Goal: Information Seeking & Learning: Learn about a topic

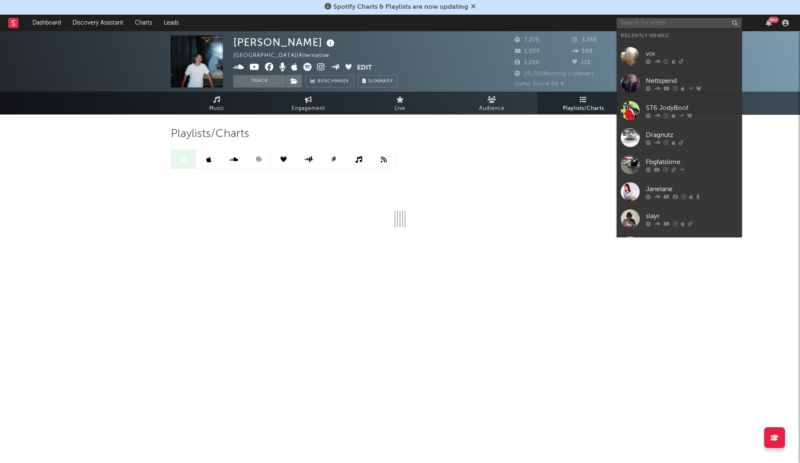
click at [643, 22] on input "text" at bounding box center [678, 23] width 125 height 10
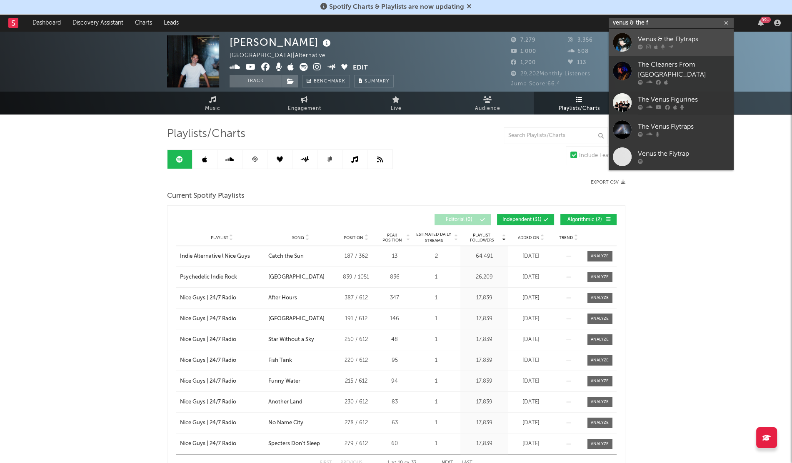
type input "venus & the f"
click at [627, 43] on div at bounding box center [622, 42] width 19 height 19
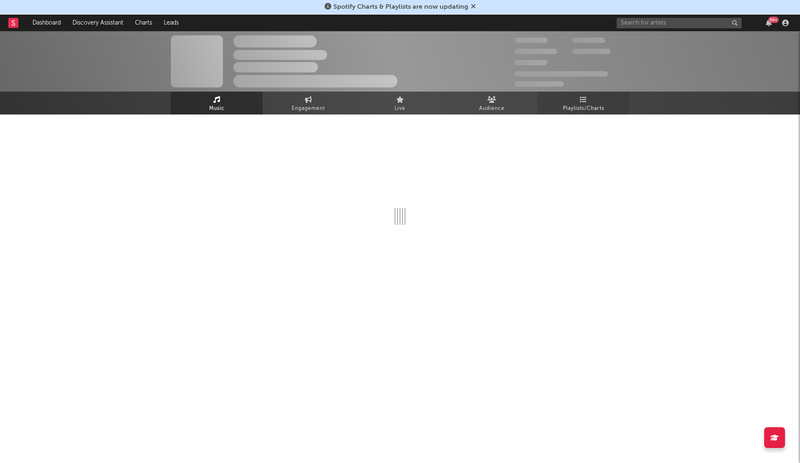
click at [583, 95] on link "Playlists/Charts" at bounding box center [583, 103] width 92 height 23
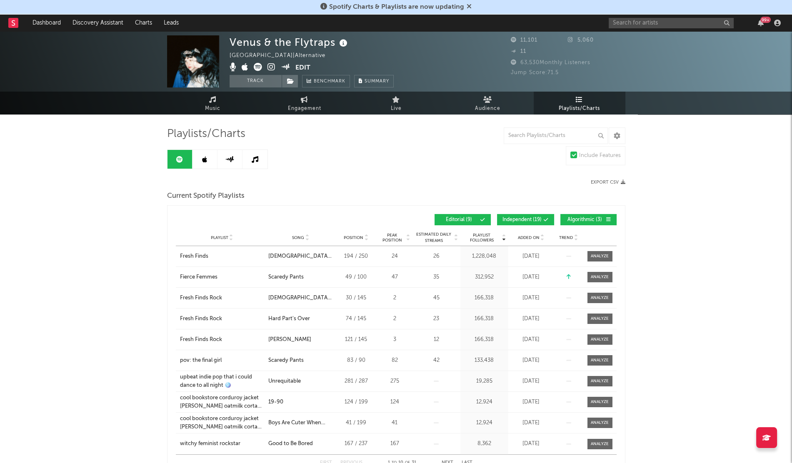
click at [521, 233] on div "Playlist City Song Position Peak Position Estimated Daily Streams Playlist Foll…" at bounding box center [396, 237] width 441 height 17
click at [524, 236] on span "Added On" at bounding box center [529, 237] width 22 height 5
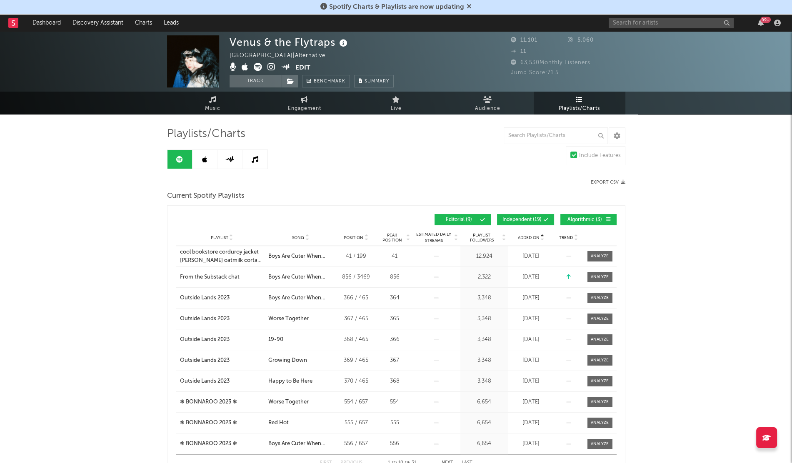
click at [524, 236] on span "Added On" at bounding box center [529, 237] width 22 height 5
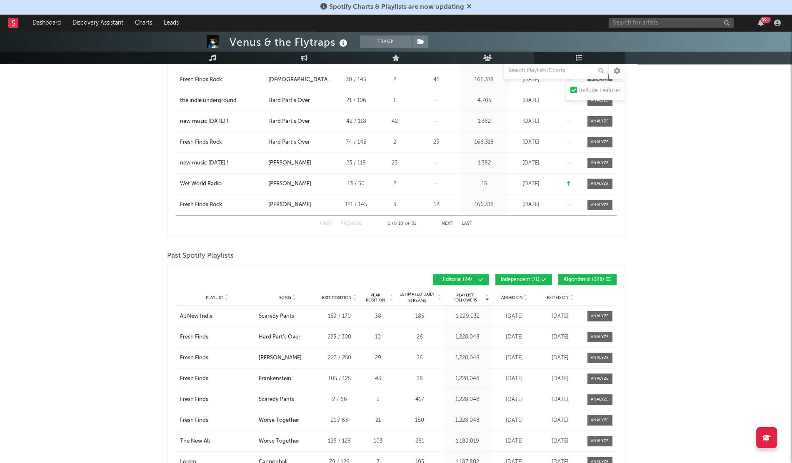
scroll to position [239, 0]
click at [508, 297] on span "Added On" at bounding box center [512, 297] width 22 height 5
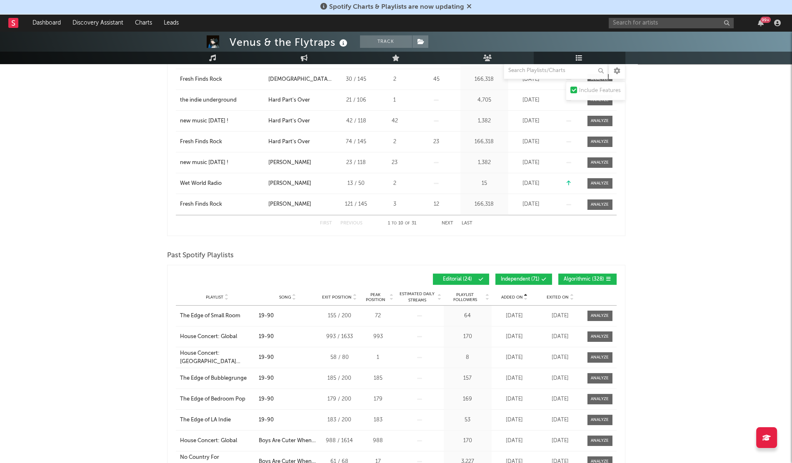
click at [508, 297] on span "Added On" at bounding box center [512, 297] width 22 height 5
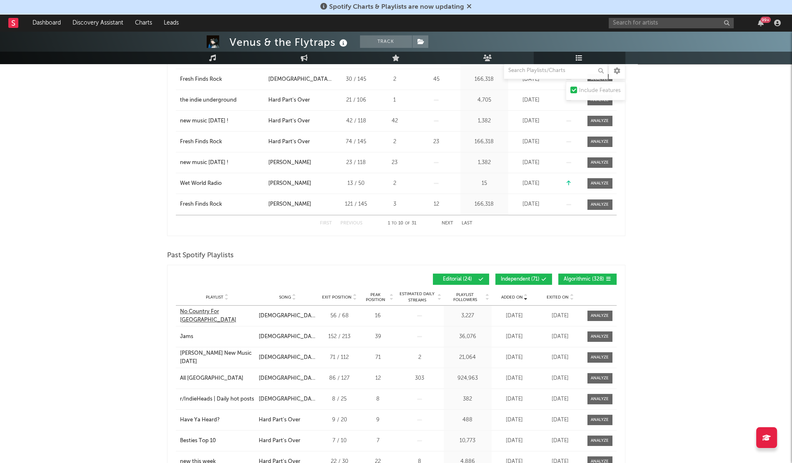
click at [201, 319] on div "No Country For [GEOGRAPHIC_DATA]" at bounding box center [217, 316] width 75 height 16
click at [187, 334] on div "Jams" at bounding box center [186, 337] width 13 height 8
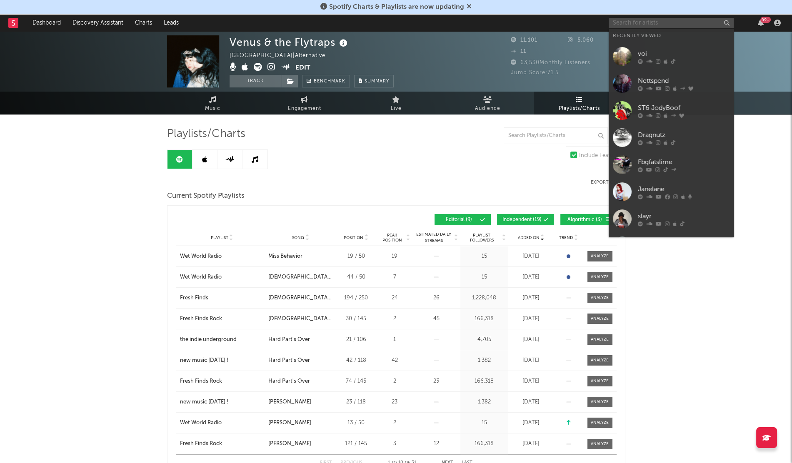
click at [621, 24] on input "text" at bounding box center [670, 23] width 125 height 10
paste input "HORNET"
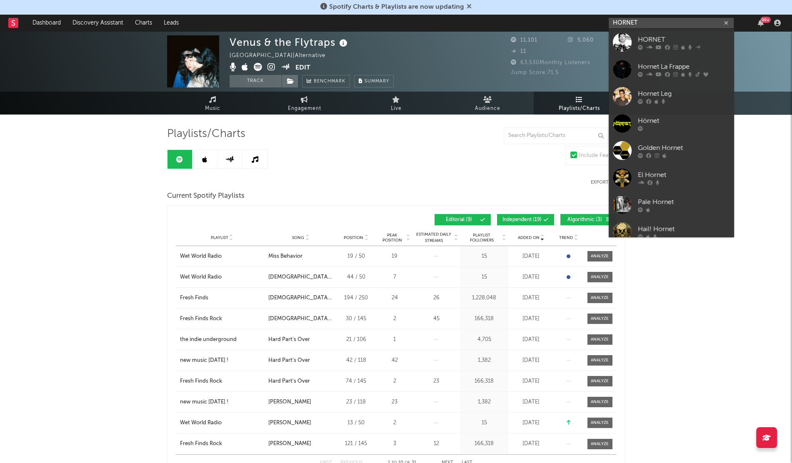
type input "HORNET"
drag, startPoint x: 662, startPoint y: 47, endPoint x: 630, endPoint y: 63, distance: 35.9
click at [662, 47] on div at bounding box center [684, 47] width 92 height 5
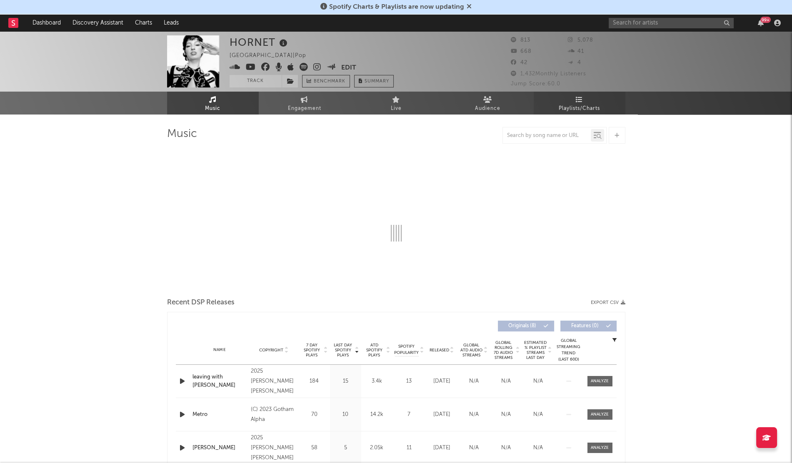
click at [586, 107] on span "Playlists/Charts" at bounding box center [578, 109] width 41 height 10
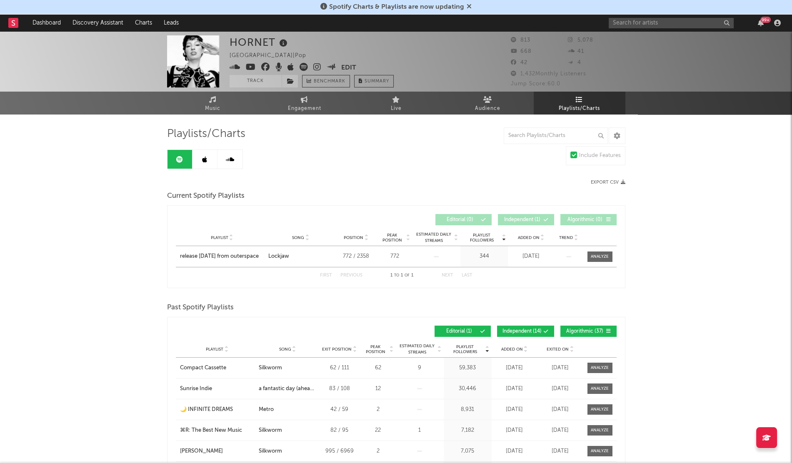
click at [521, 240] on div "Playlist City Song Position Peak Position Estimated Daily Streams Playlist Foll…" at bounding box center [396, 237] width 441 height 17
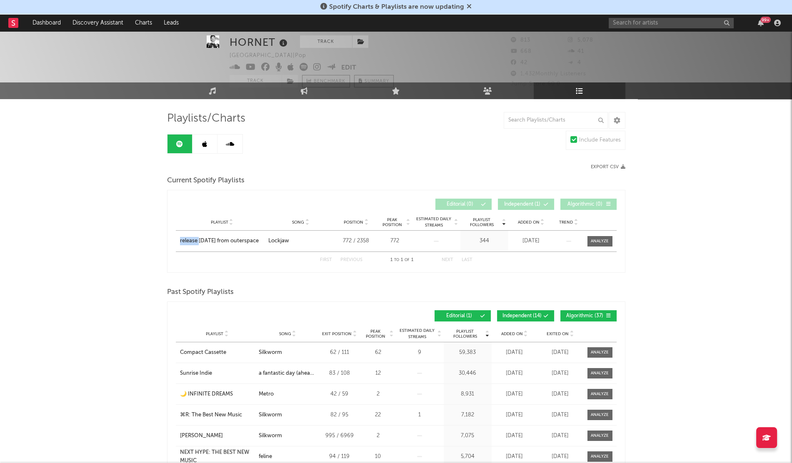
scroll to position [15, 0]
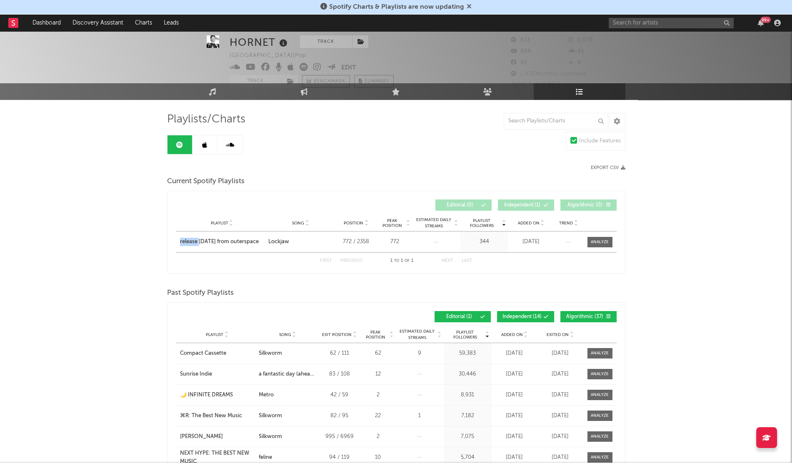
click at [203, 151] on link at bounding box center [204, 144] width 25 height 19
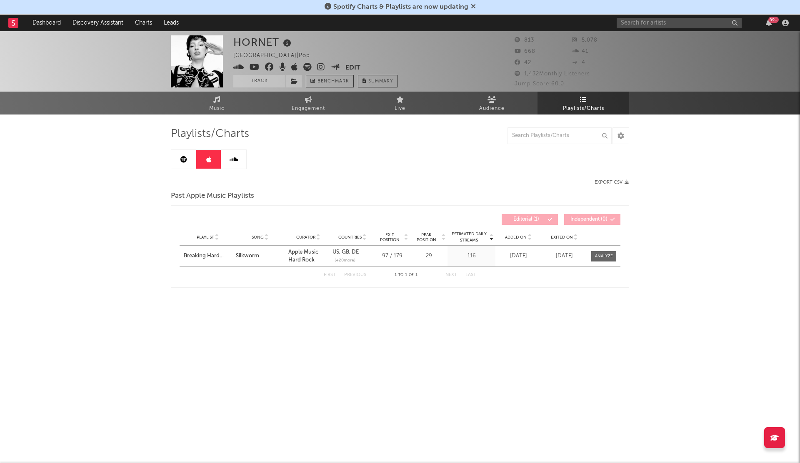
click at [175, 160] on link at bounding box center [183, 159] width 25 height 19
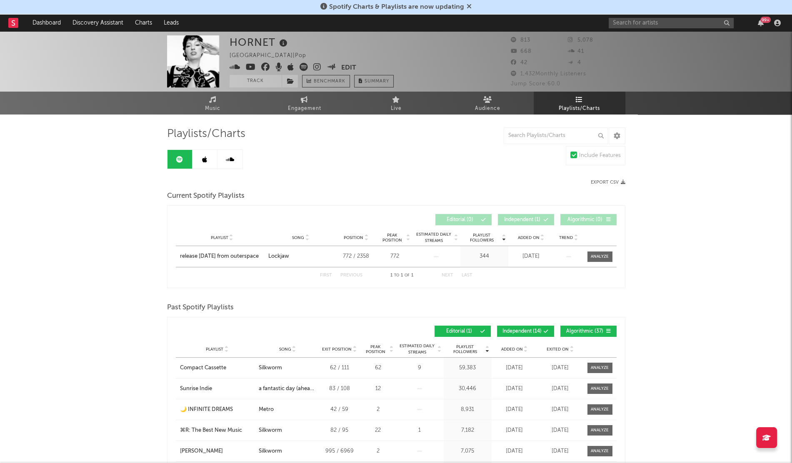
click at [505, 347] on span "Added On" at bounding box center [512, 349] width 22 height 5
click at [632, 26] on input "text" at bounding box center [670, 23] width 125 height 10
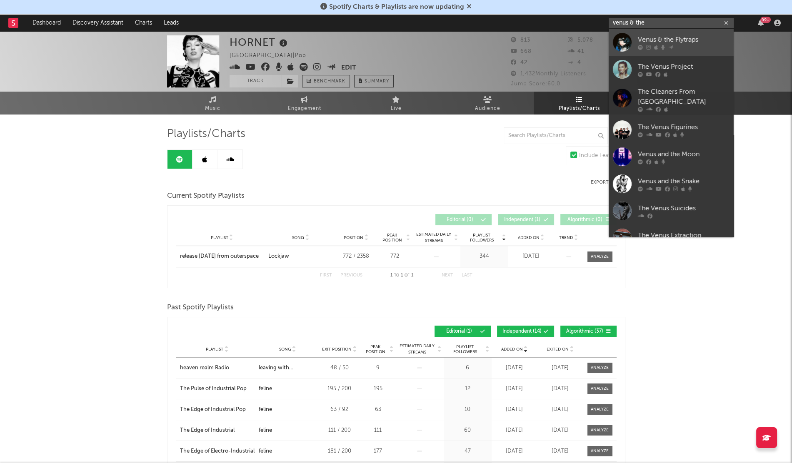
type input "venus & the"
click at [689, 42] on div "Venus & the Flytraps" at bounding box center [684, 40] width 92 height 10
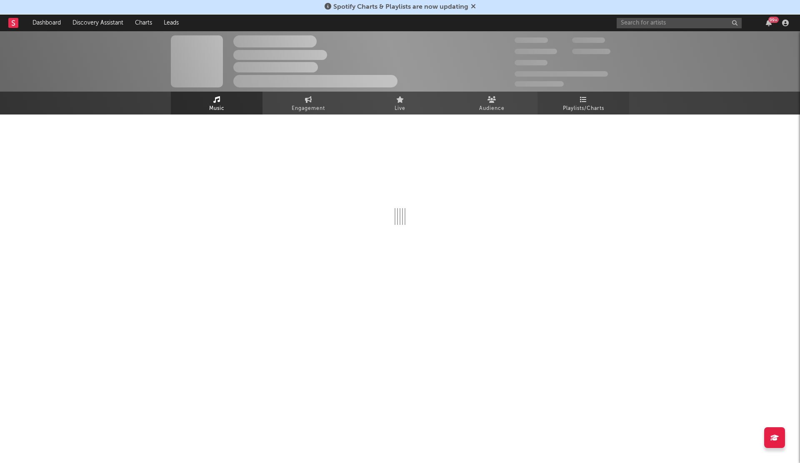
click at [584, 97] on link "Playlists/Charts" at bounding box center [583, 103] width 92 height 23
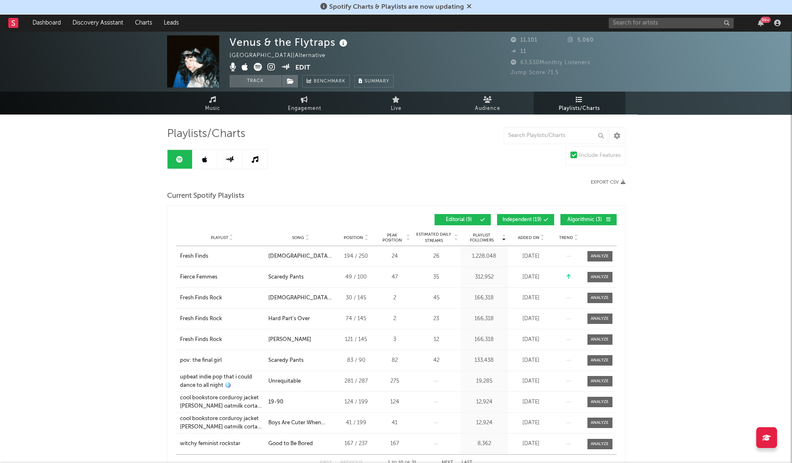
click at [206, 163] on link at bounding box center [204, 159] width 25 height 19
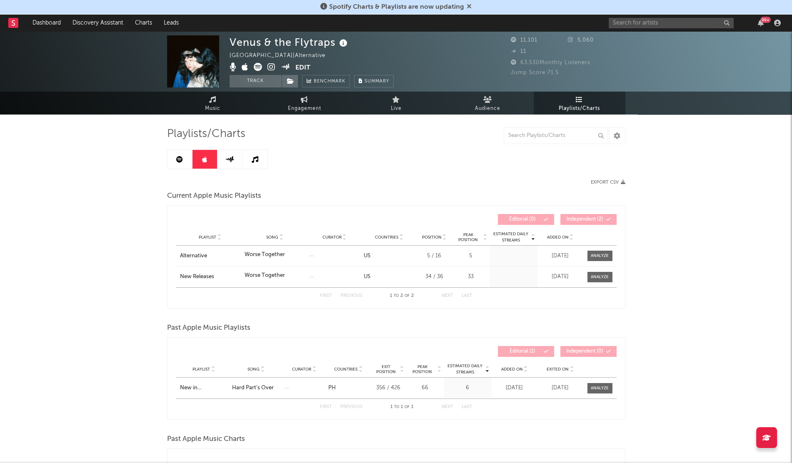
click at [554, 237] on span "Added On" at bounding box center [558, 237] width 22 height 5
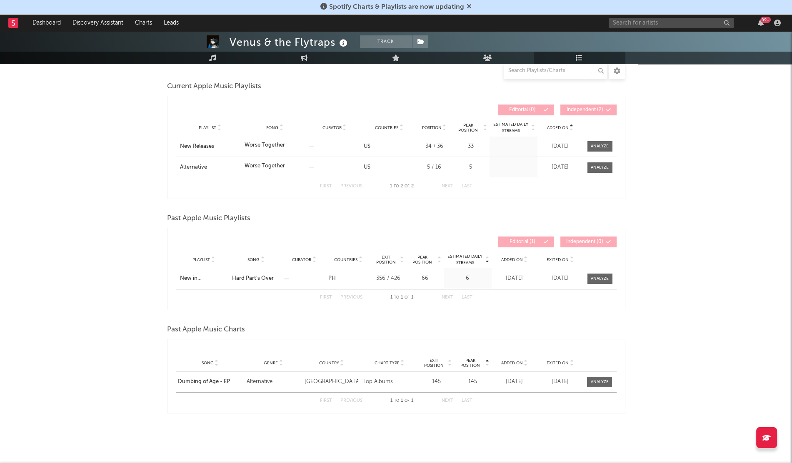
click at [556, 261] on span "Exited On" at bounding box center [557, 259] width 22 height 5
click at [508, 261] on span "Added On" at bounding box center [512, 259] width 22 height 5
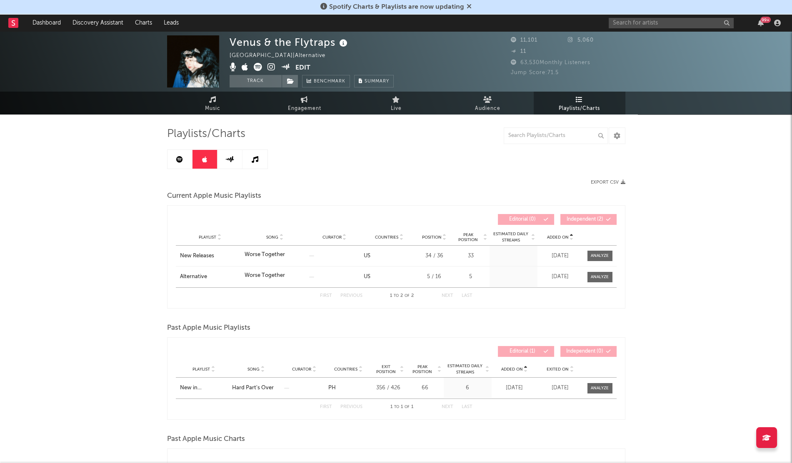
click at [190, 392] on div "Playlist New in Rock Song Hard Part's Over Curator Genre Countries PH Country C…" at bounding box center [396, 388] width 441 height 21
click at [189, 390] on div "New in [GEOGRAPHIC_DATA]" at bounding box center [204, 388] width 48 height 8
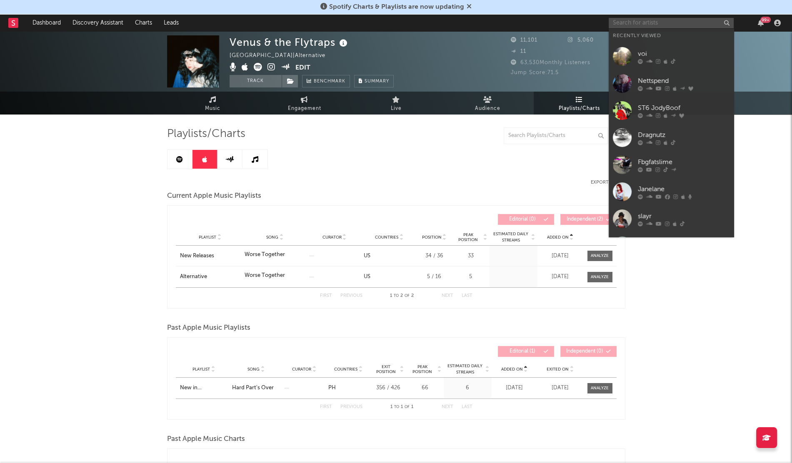
click at [637, 24] on input "text" at bounding box center [670, 23] width 125 height 10
paste input "STMG DemGuyz"
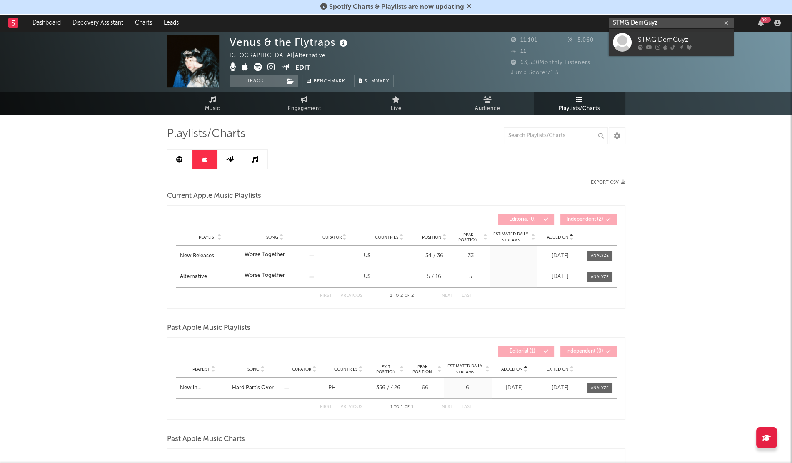
type input "STMG DemGuyz"
click at [634, 41] on link "STMG DemGuyz" at bounding box center [670, 42] width 125 height 27
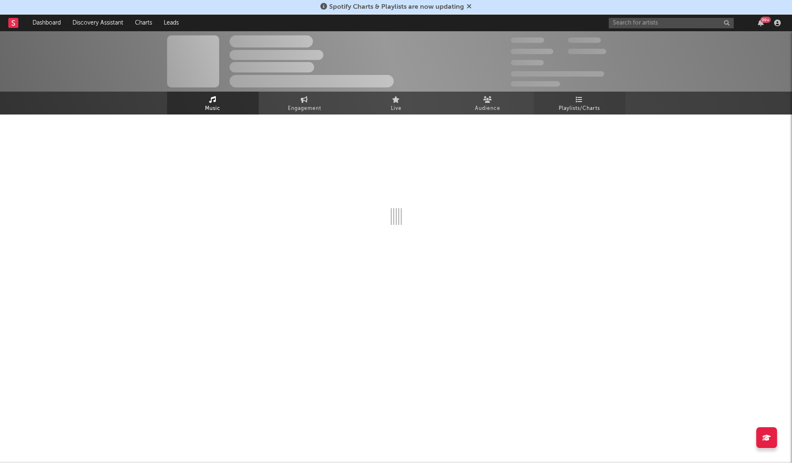
click at [575, 105] on span "Playlists/Charts" at bounding box center [578, 109] width 41 height 10
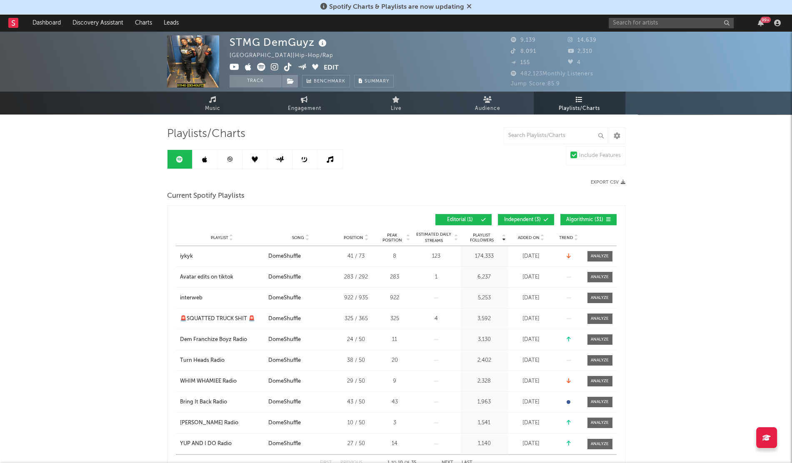
click at [531, 239] on div "Added On" at bounding box center [531, 237] width 42 height 6
click at [529, 238] on span "Added On" at bounding box center [529, 237] width 22 height 5
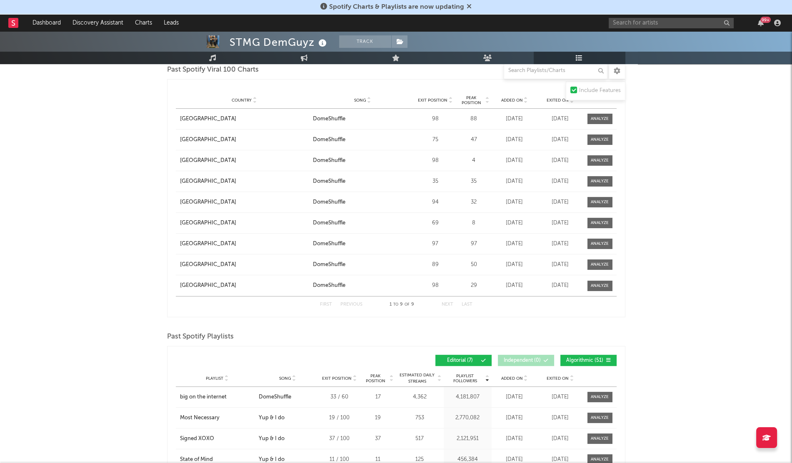
scroll to position [426, 0]
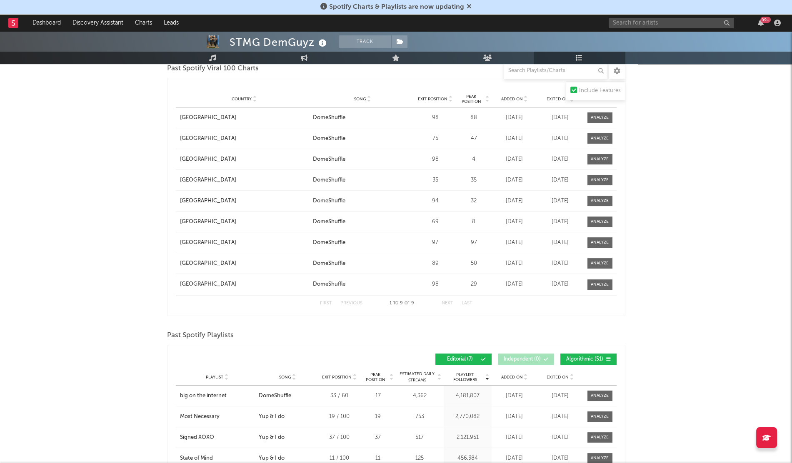
click at [511, 379] on div "Playlist City Song Exit Position Peak Position Estimated Daily Streams Playlist…" at bounding box center [396, 377] width 441 height 17
click at [512, 378] on span "Added On" at bounding box center [512, 377] width 22 height 5
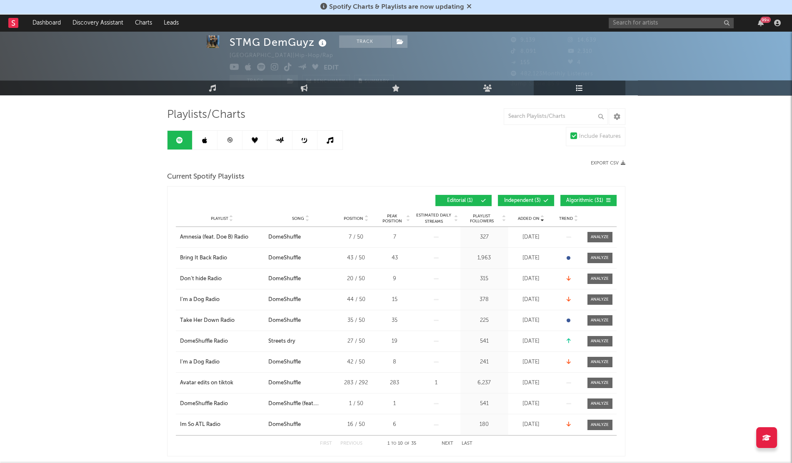
scroll to position [2, 0]
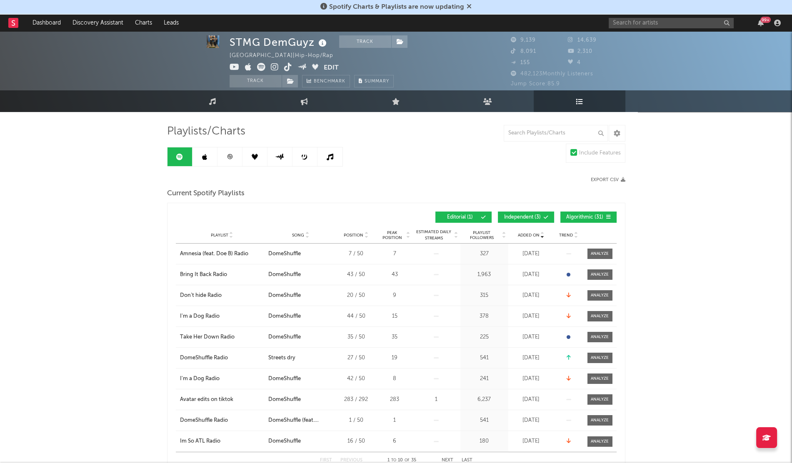
click at [204, 151] on link at bounding box center [204, 156] width 25 height 19
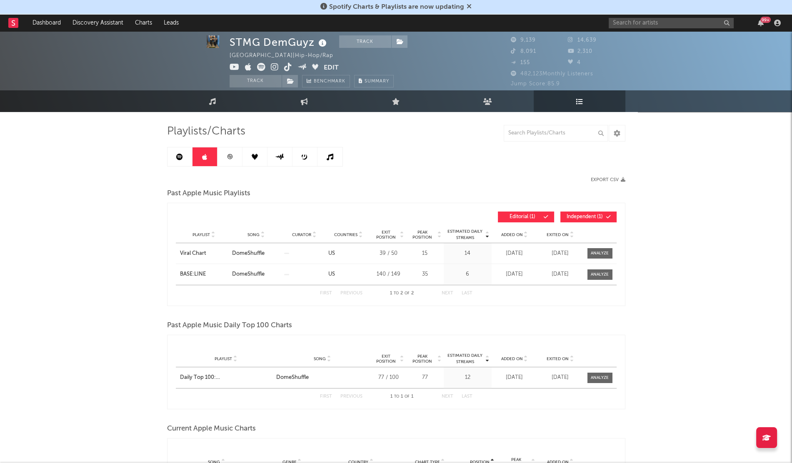
click at [514, 238] on div "Playlist Song Curator Genre Countries Country Chart Type Exit Position Peak Pos…" at bounding box center [396, 235] width 441 height 17
click at [508, 236] on span "Added On" at bounding box center [512, 234] width 22 height 5
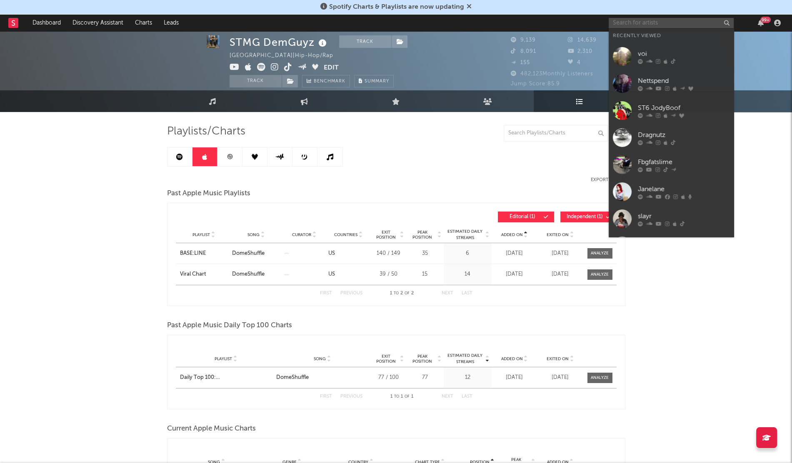
click at [623, 23] on input "text" at bounding box center [670, 23] width 125 height 10
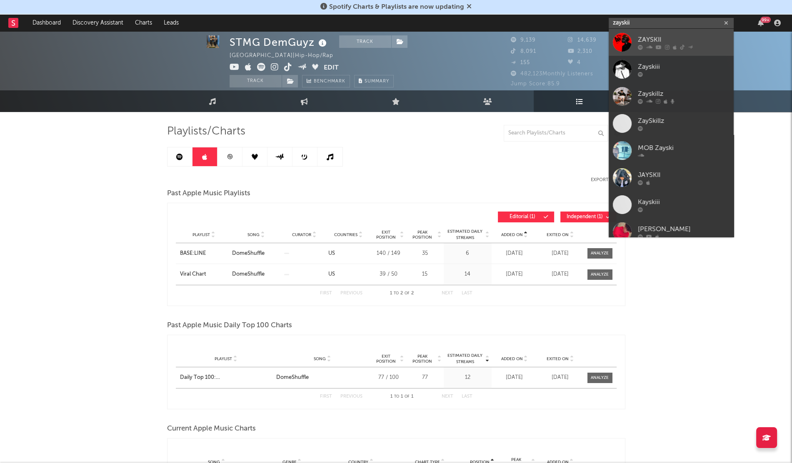
type input "zayskii"
click at [621, 50] on div at bounding box center [622, 42] width 19 height 19
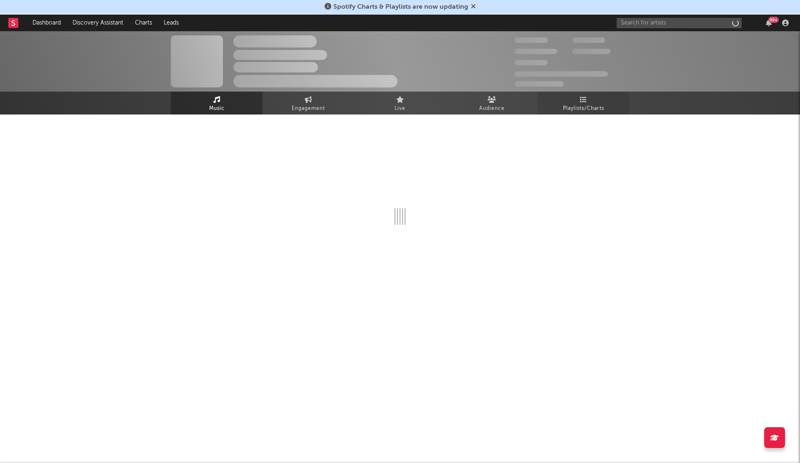
click at [587, 108] on span "Playlists/Charts" at bounding box center [583, 109] width 41 height 10
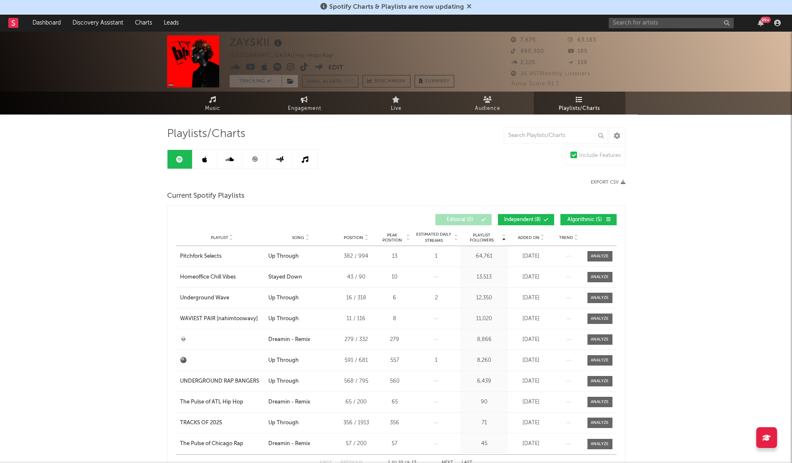
click at [530, 233] on div "Playlist City Song Position Peak Position Estimated Daily Streams Playlist Foll…" at bounding box center [396, 237] width 441 height 17
click at [526, 237] on span "Added On" at bounding box center [529, 237] width 22 height 5
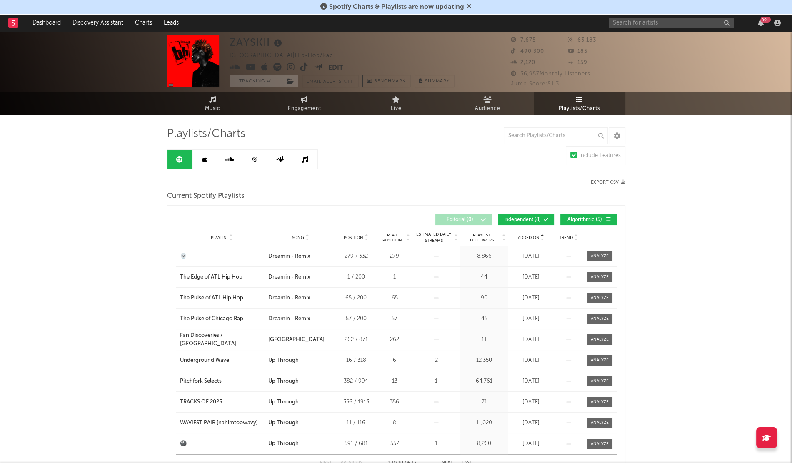
click at [526, 237] on span "Added On" at bounding box center [529, 237] width 22 height 5
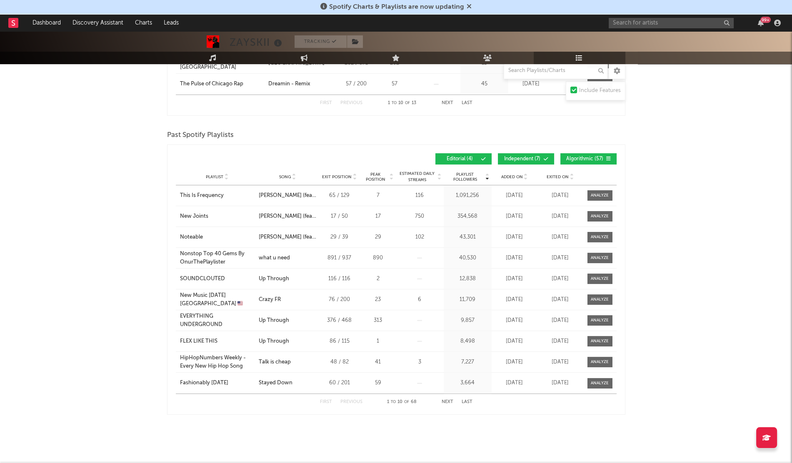
scroll to position [358, 0]
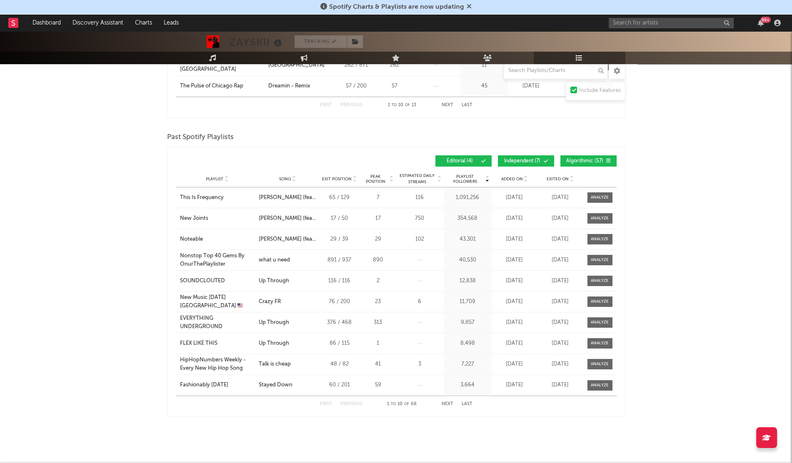
click at [508, 177] on span "Added On" at bounding box center [512, 179] width 22 height 5
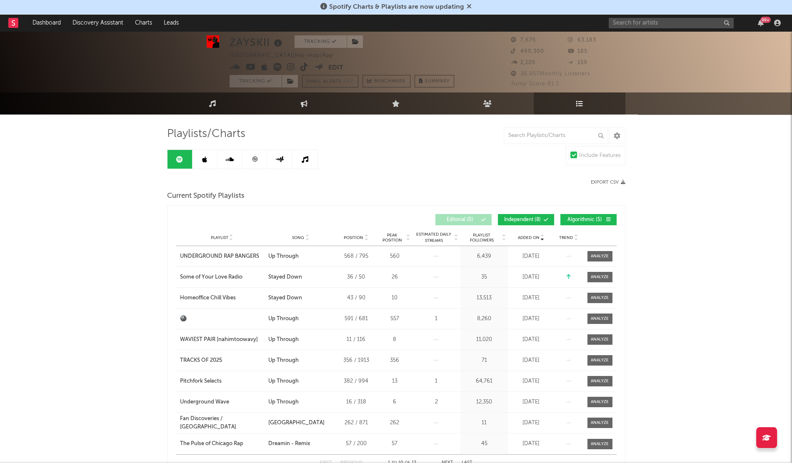
scroll to position [2, 0]
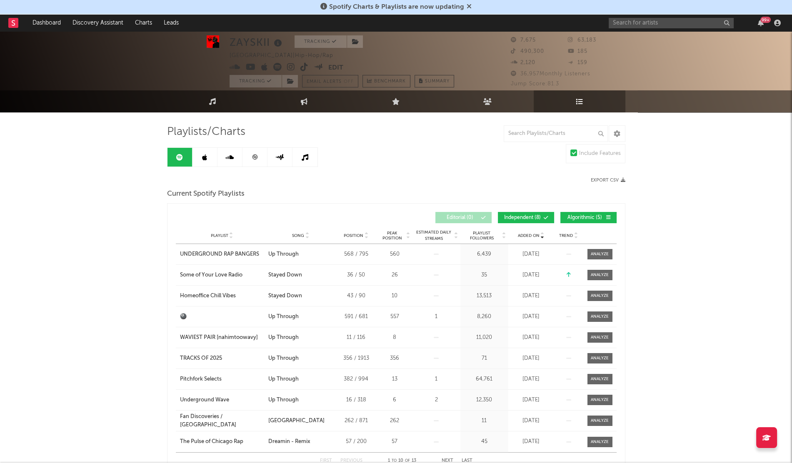
click at [205, 158] on icon at bounding box center [204, 157] width 5 height 7
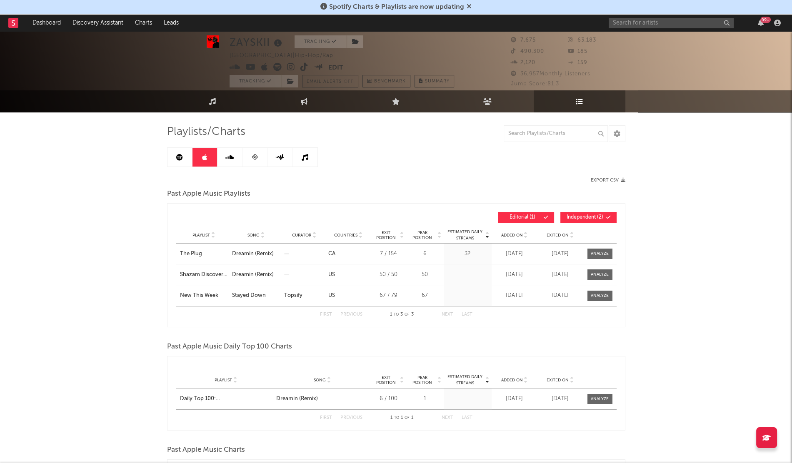
click at [510, 236] on span "Added On" at bounding box center [512, 235] width 22 height 5
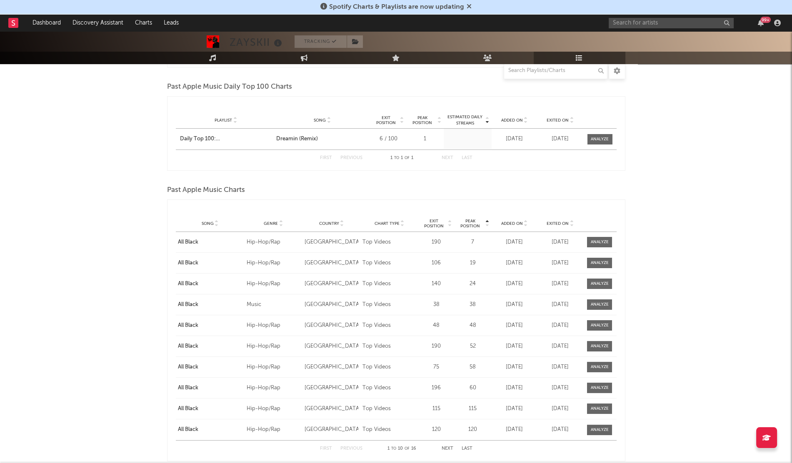
scroll to position [309, 0]
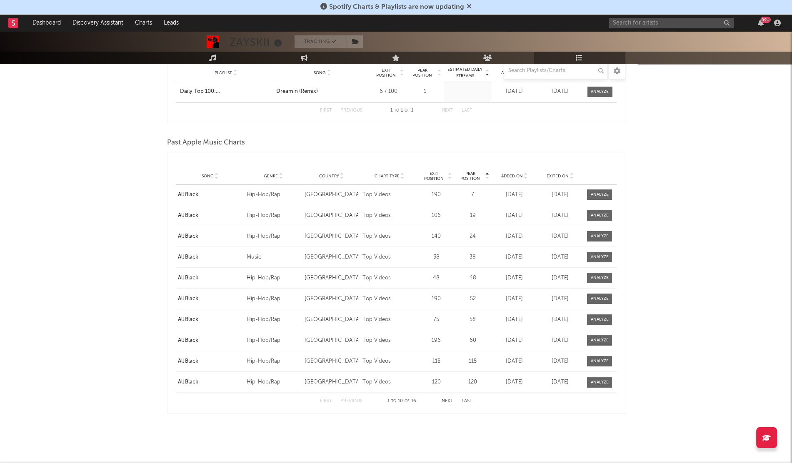
click at [508, 177] on span "Added On" at bounding box center [512, 176] width 22 height 5
click at [633, 28] on input "text" at bounding box center [670, 23] width 125 height 10
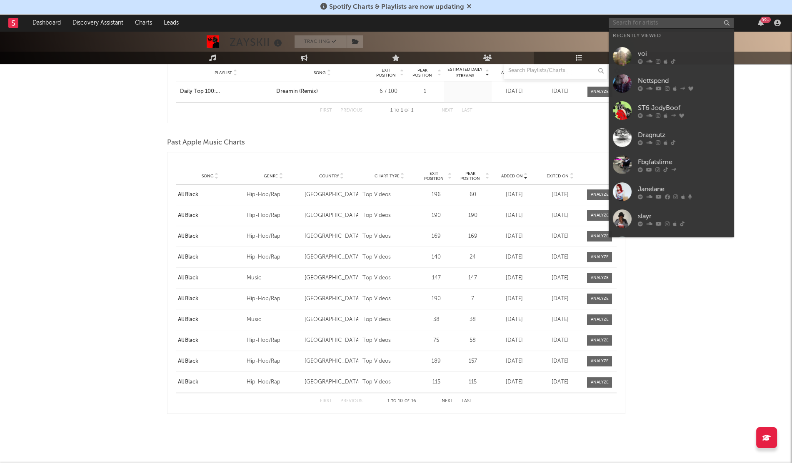
paste input "[PERSON_NAME]"
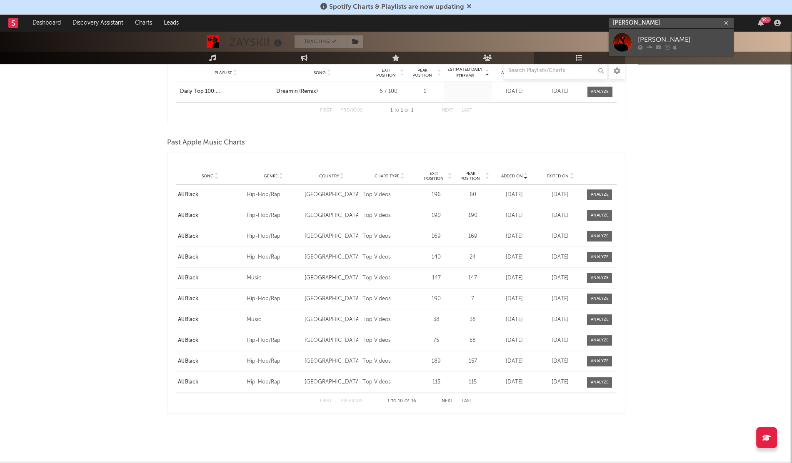
type input "[PERSON_NAME]"
click at [626, 46] on div at bounding box center [622, 42] width 19 height 19
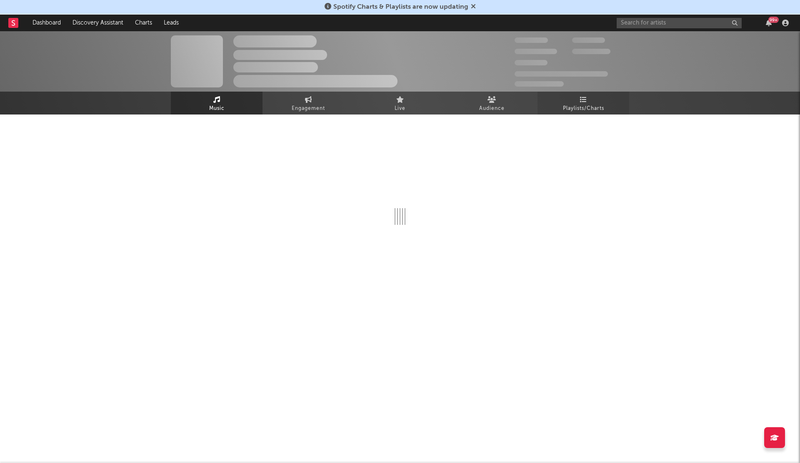
click at [574, 98] on link "Playlists/Charts" at bounding box center [583, 103] width 92 height 23
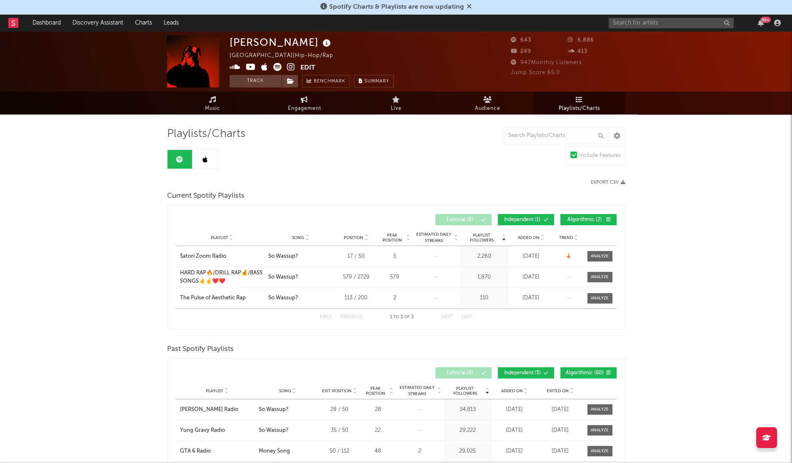
click at [523, 234] on div "Added On" at bounding box center [531, 237] width 42 height 6
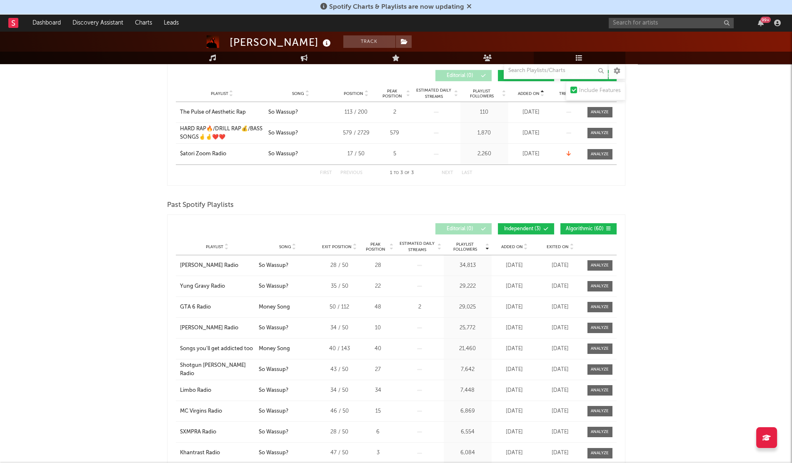
scroll to position [145, 0]
click at [508, 247] on div "Added On" at bounding box center [515, 246] width 42 height 6
click at [508, 246] on span "Added On" at bounding box center [512, 246] width 22 height 5
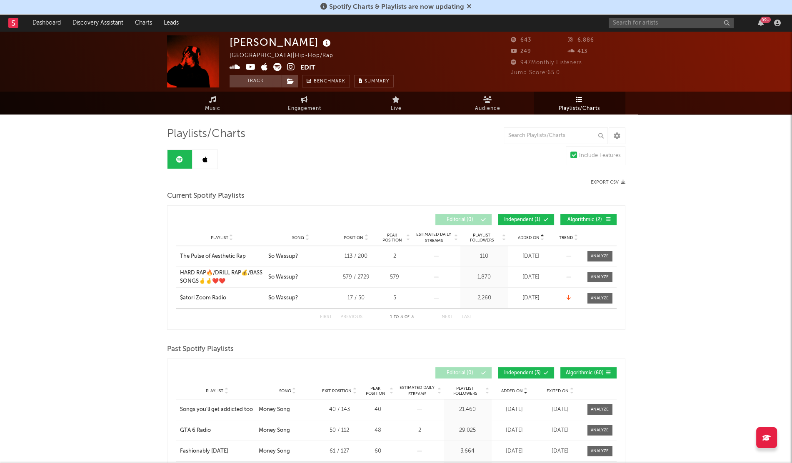
scroll to position [5, 0]
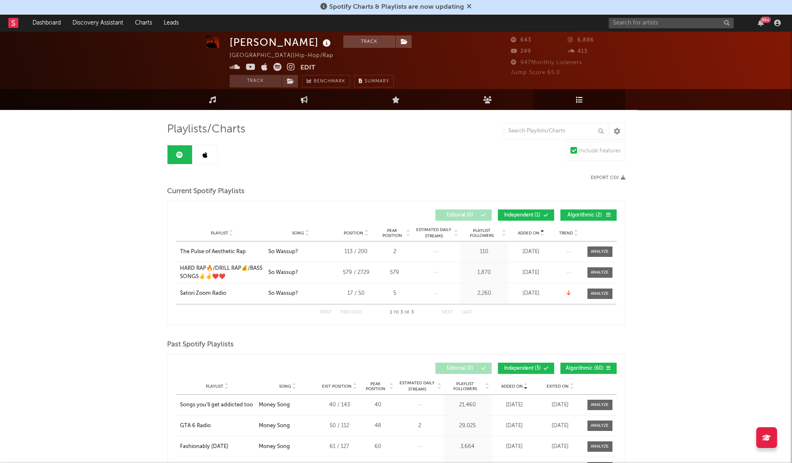
click at [524, 235] on div "Added On" at bounding box center [531, 233] width 42 height 6
click at [216, 158] on link at bounding box center [204, 154] width 25 height 19
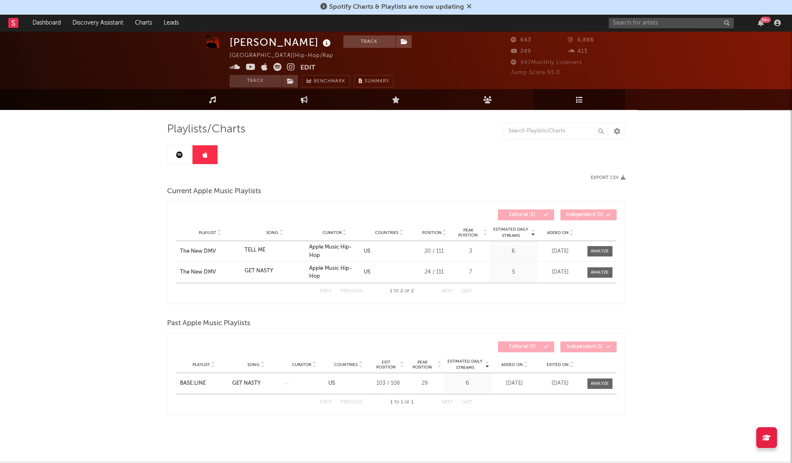
click at [557, 233] on span "Added On" at bounding box center [558, 232] width 22 height 5
click at [507, 363] on span "Added On" at bounding box center [512, 364] width 22 height 5
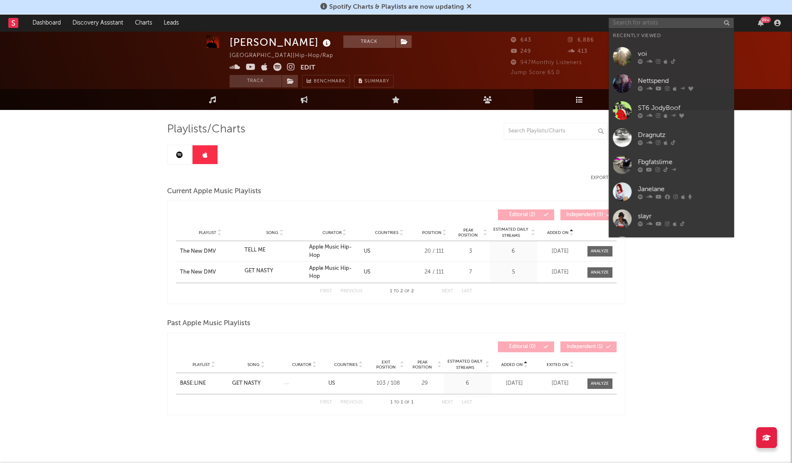
click at [629, 23] on input "text" at bounding box center [670, 23] width 125 height 10
paste input "aldrch"
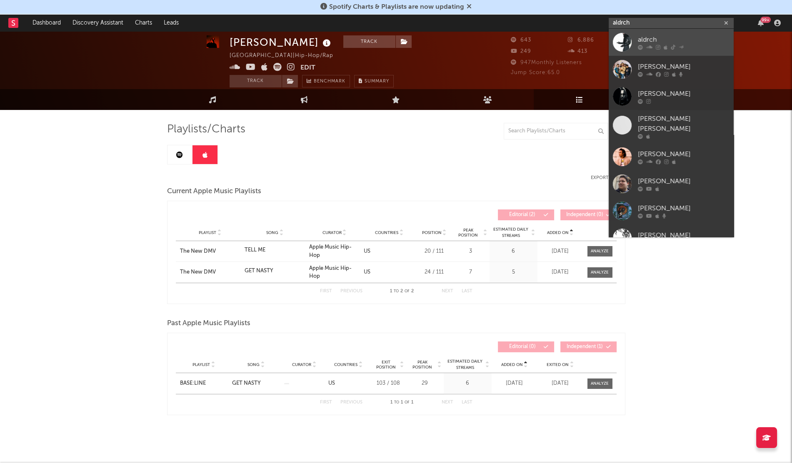
type input "aldrch"
click at [627, 45] on div at bounding box center [622, 42] width 19 height 19
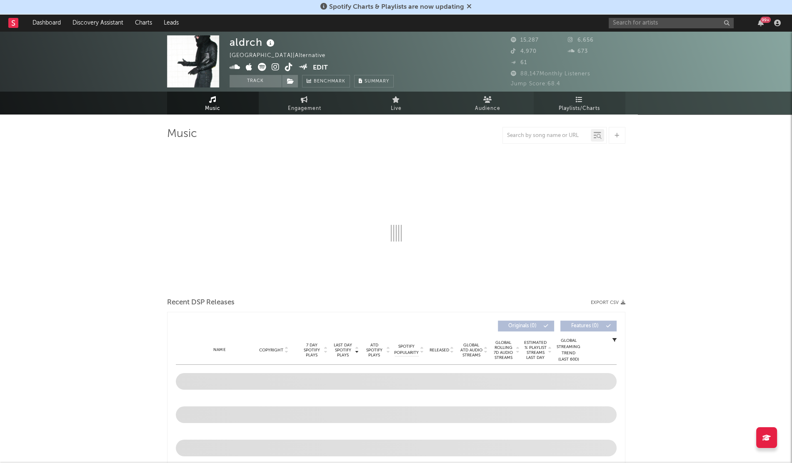
click at [589, 104] on span "Playlists/Charts" at bounding box center [578, 109] width 41 height 10
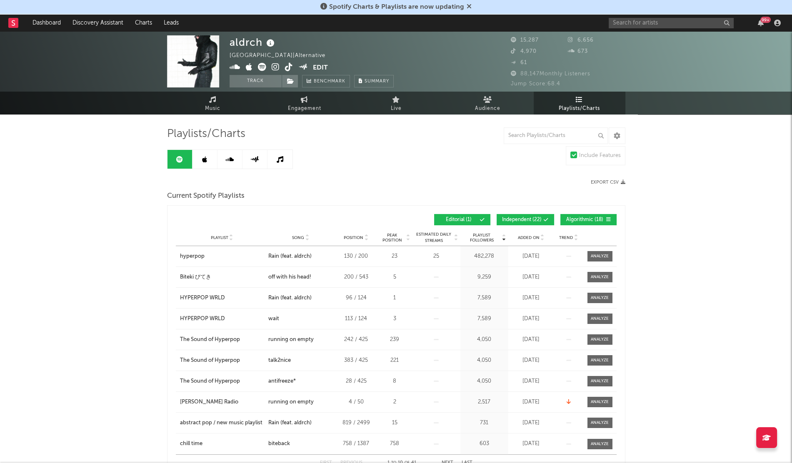
click at [518, 239] on span "Added On" at bounding box center [529, 237] width 22 height 5
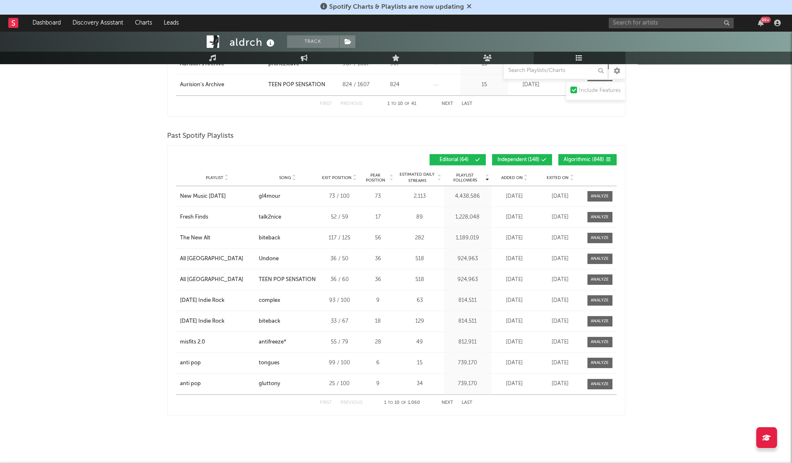
scroll to position [360, 0]
click at [505, 176] on span "Added On" at bounding box center [512, 177] width 22 height 5
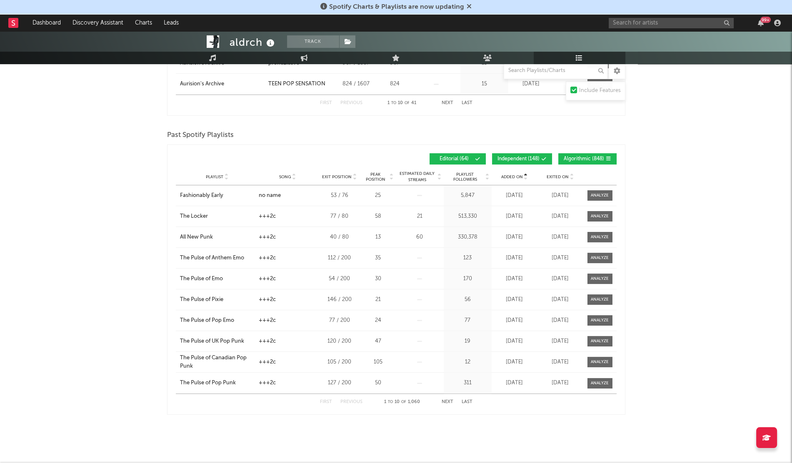
click at [505, 176] on span "Added On" at bounding box center [512, 177] width 22 height 5
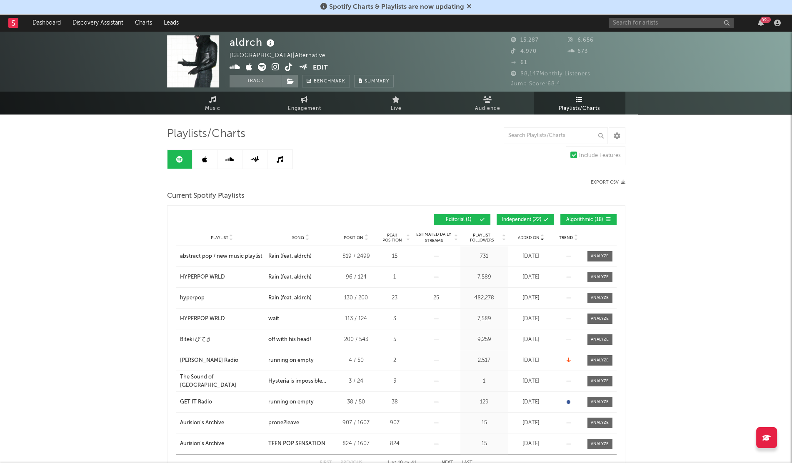
click at [207, 160] on link at bounding box center [204, 159] width 25 height 19
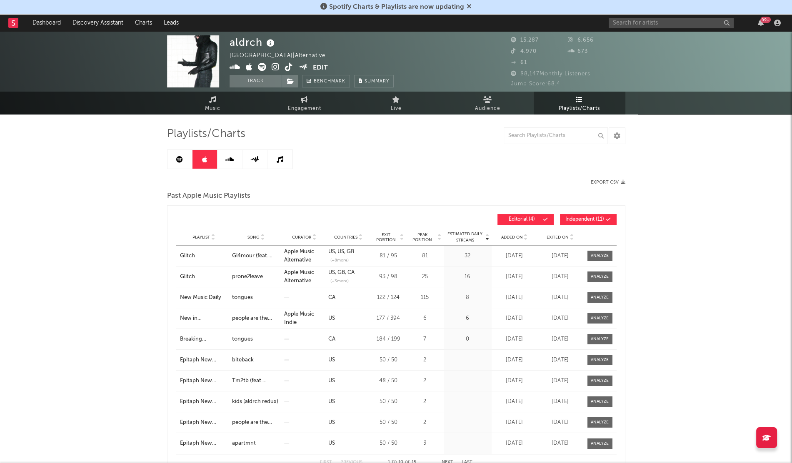
click at [502, 239] on span "Added On" at bounding box center [512, 237] width 22 height 5
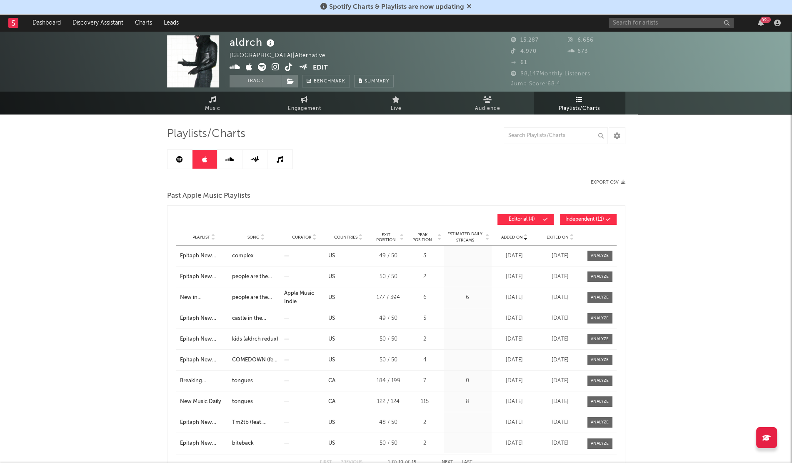
click at [502, 239] on span "Added On" at bounding box center [512, 237] width 22 height 5
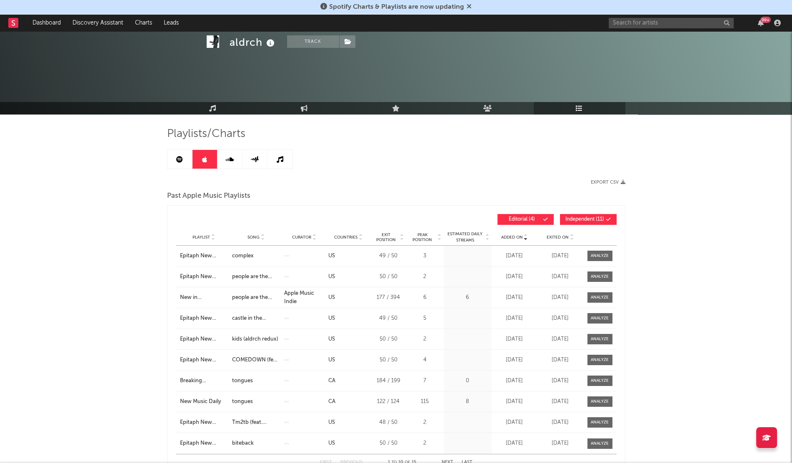
scroll to position [352, 0]
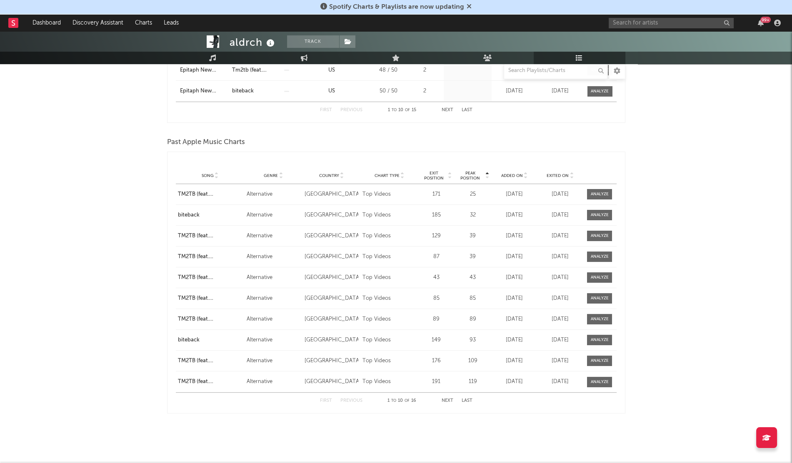
click at [510, 173] on span "Added On" at bounding box center [512, 175] width 22 height 5
click at [615, 18] on input "text" at bounding box center [670, 23] width 125 height 10
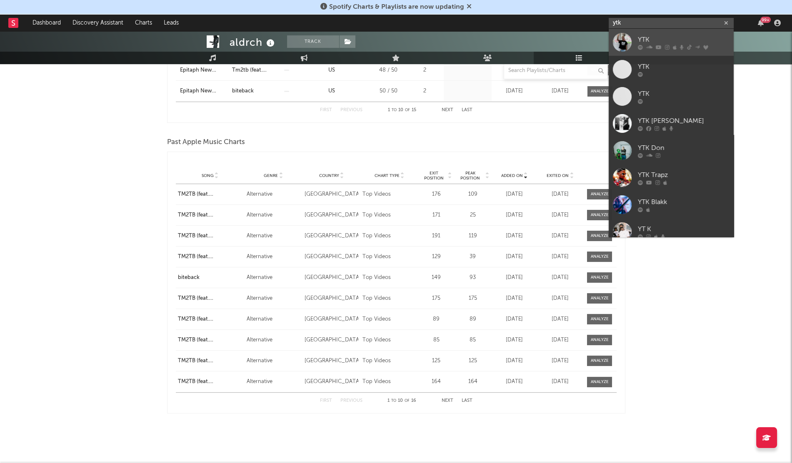
type input "ytk"
click at [628, 45] on div at bounding box center [622, 42] width 19 height 19
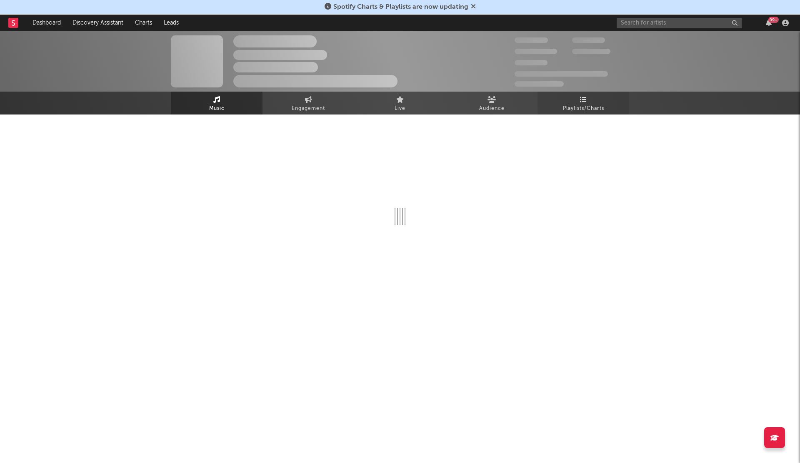
click at [573, 105] on span "Playlists/Charts" at bounding box center [583, 109] width 41 height 10
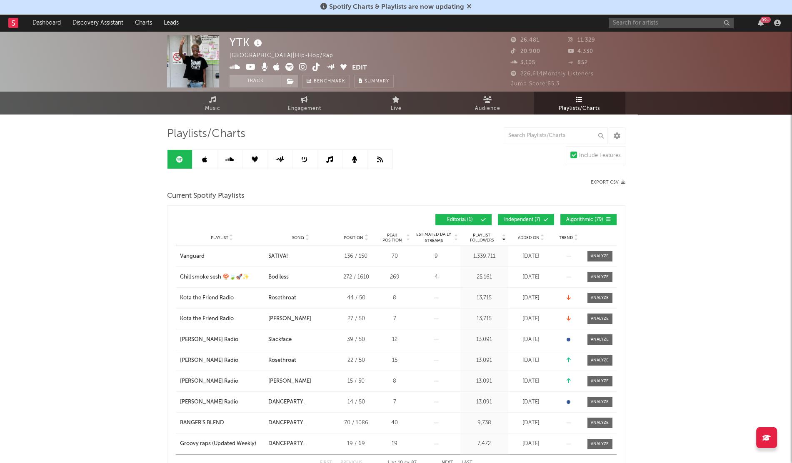
click at [525, 237] on span "Added On" at bounding box center [529, 237] width 22 height 5
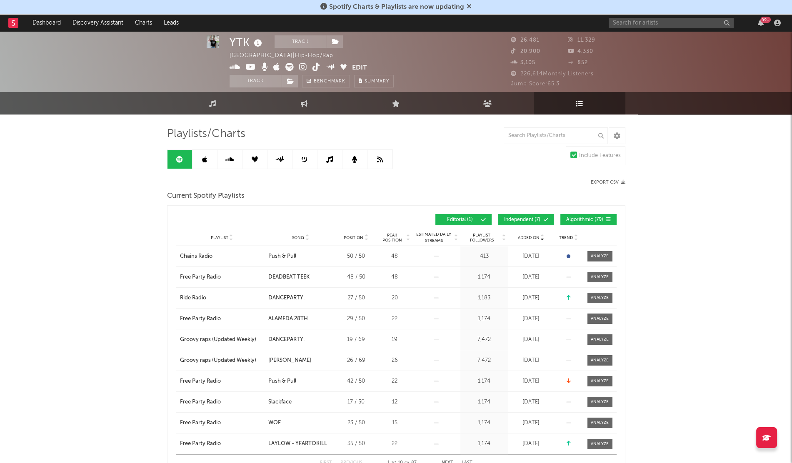
scroll to position [459, 0]
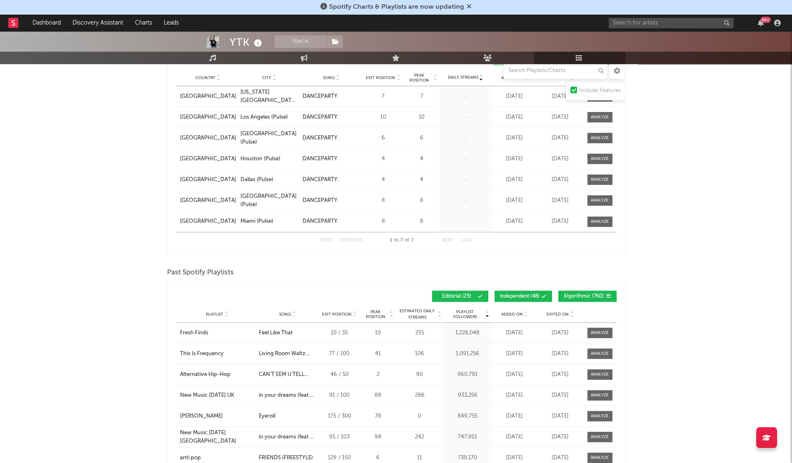
click at [506, 312] on span "Added On" at bounding box center [512, 314] width 22 height 5
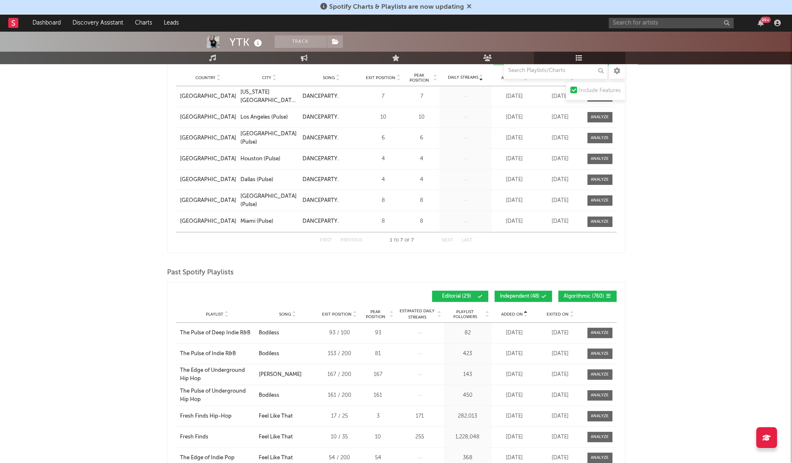
click at [506, 312] on span "Added On" at bounding box center [512, 314] width 22 height 5
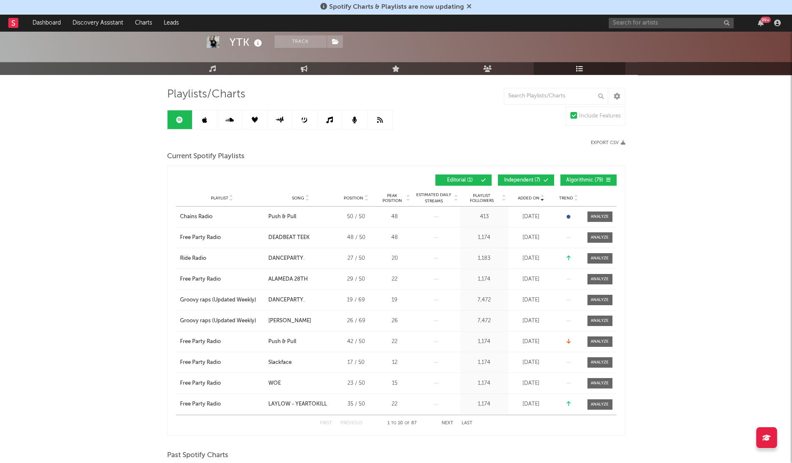
scroll to position [23, 0]
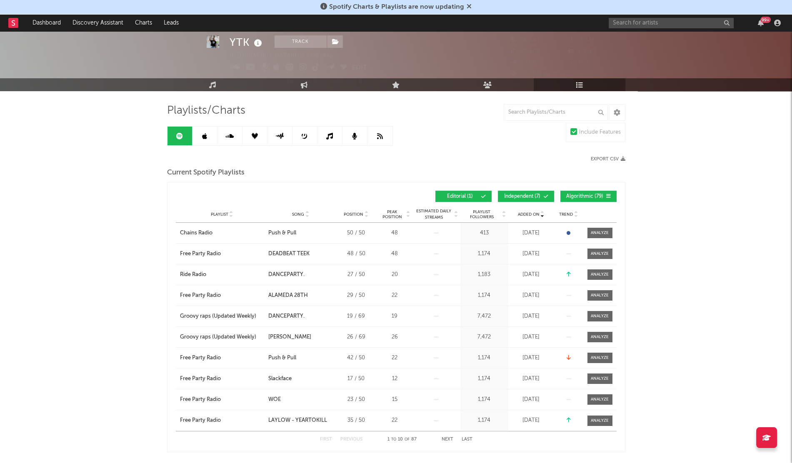
click at [207, 138] on icon at bounding box center [204, 136] width 5 height 7
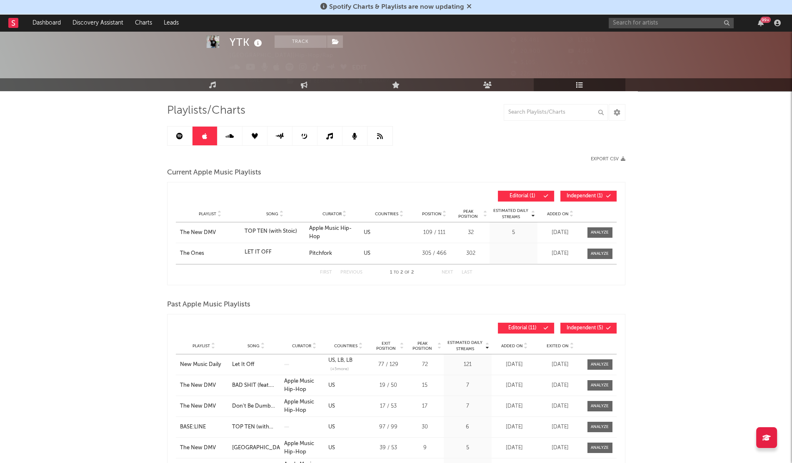
click at [558, 214] on span "Added On" at bounding box center [558, 214] width 22 height 5
click at [504, 341] on div "Playlist Song Curator Genre Countries Country Chart Type Exit Position Peak Pos…" at bounding box center [396, 346] width 441 height 17
click at [505, 344] on span "Added On" at bounding box center [512, 346] width 22 height 5
click at [506, 344] on span "Added On" at bounding box center [512, 346] width 22 height 5
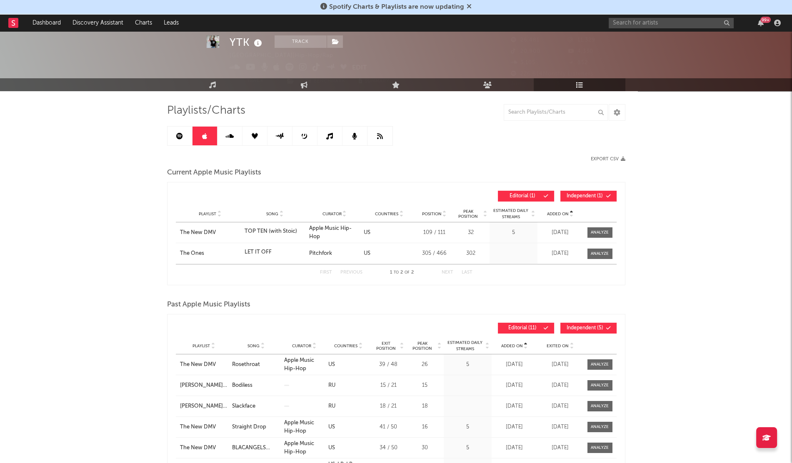
click at [506, 344] on span "Added On" at bounding box center [512, 346] width 22 height 5
click at [629, 22] on input "text" at bounding box center [670, 23] width 125 height 10
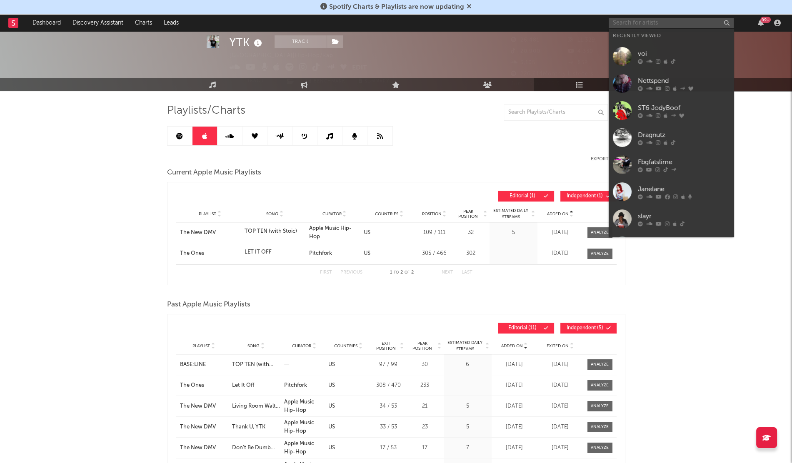
paste input "Saint [PERSON_NAME]"
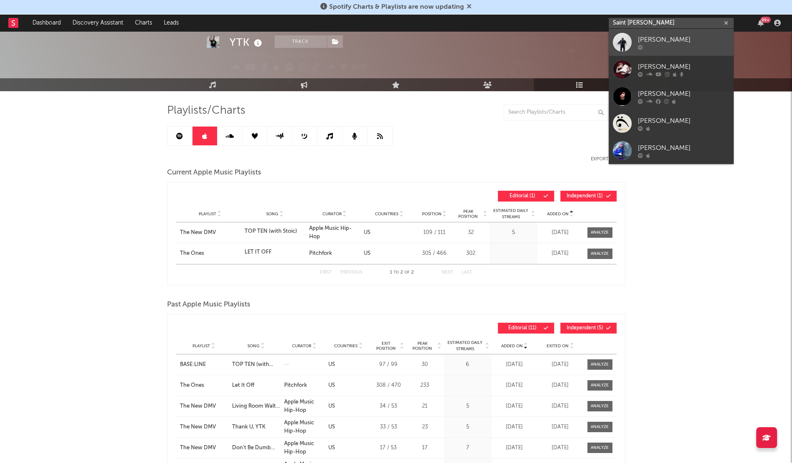
type input "Saint [PERSON_NAME]"
click at [687, 48] on div at bounding box center [684, 47] width 92 height 5
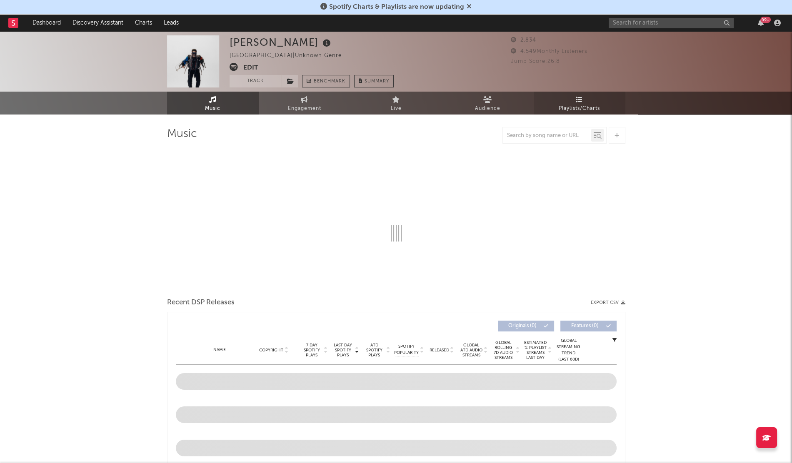
select select "6m"
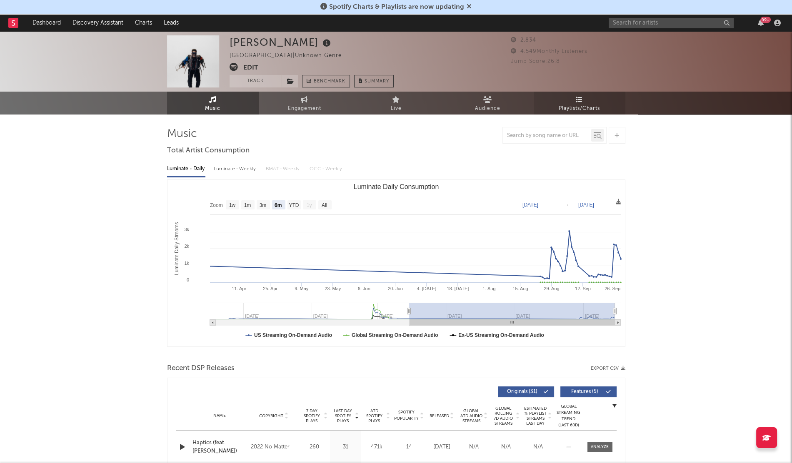
click at [591, 114] on link "Playlists/Charts" at bounding box center [579, 103] width 92 height 23
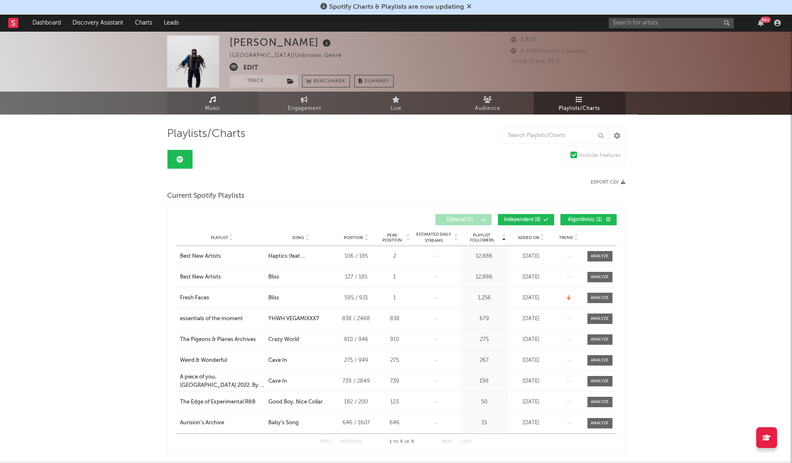
click at [214, 102] on icon at bounding box center [212, 99] width 7 height 7
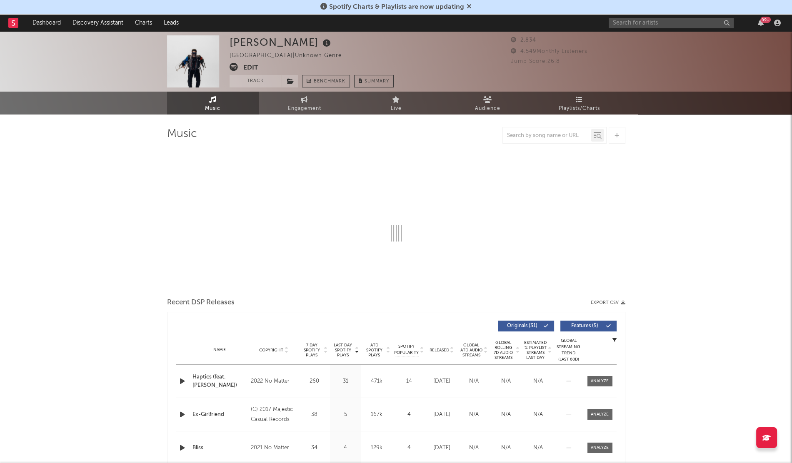
select select "6m"
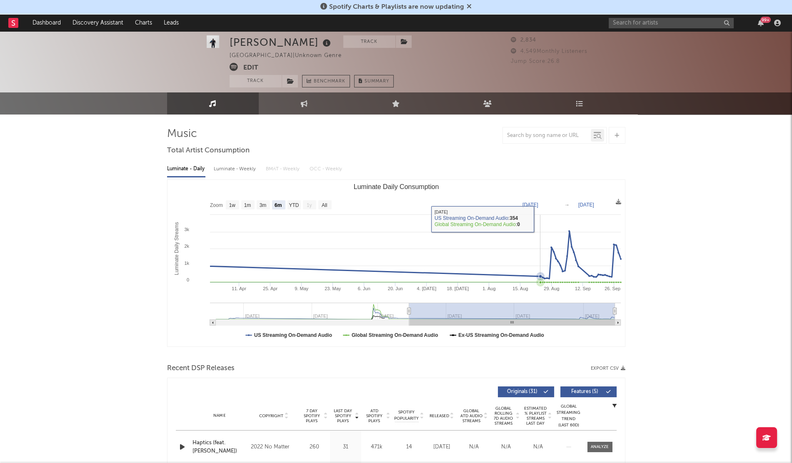
scroll to position [115, 0]
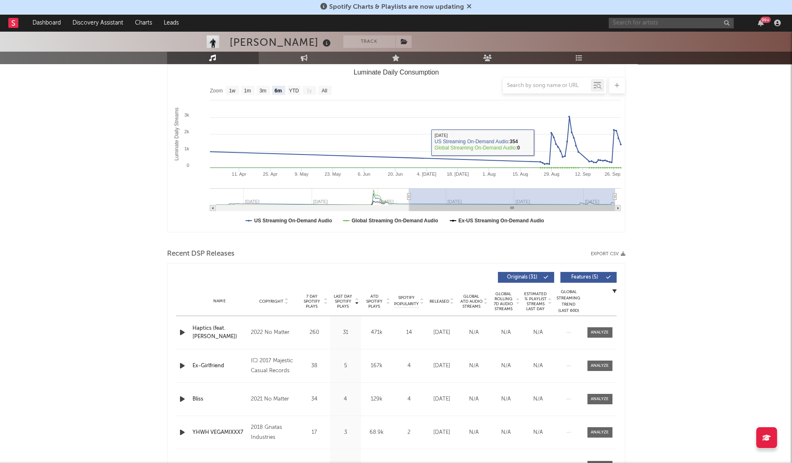
click at [642, 28] on input "text" at bounding box center [670, 23] width 125 height 10
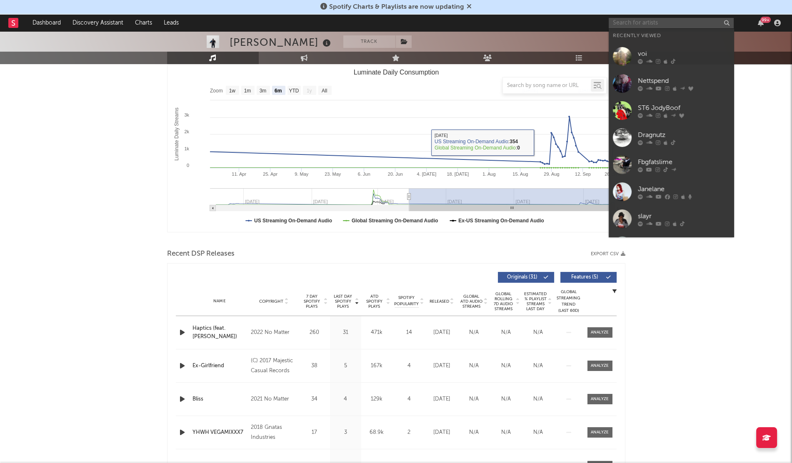
paste input "Saint [PERSON_NAME]"
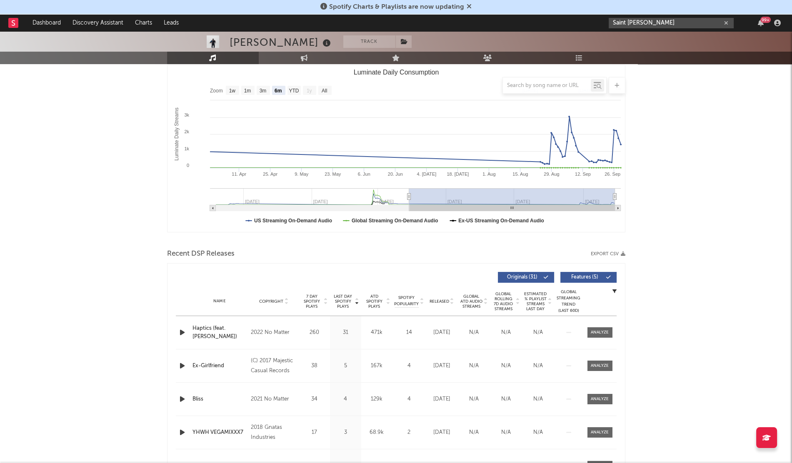
drag, startPoint x: 650, startPoint y: 25, endPoint x: 529, endPoint y: 22, distance: 120.4
click at [529, 22] on nav "Dashboard Discovery Assistant Charts Leads Saint [PERSON_NAME] 99 +" at bounding box center [396, 23] width 792 height 17
type input "imon sol"
click at [616, 43] on div at bounding box center [622, 42] width 19 height 19
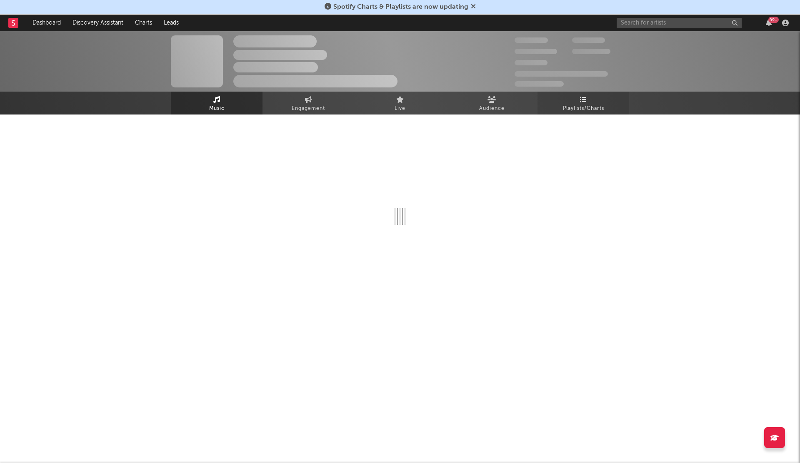
click at [591, 110] on span "Playlists/Charts" at bounding box center [583, 109] width 41 height 10
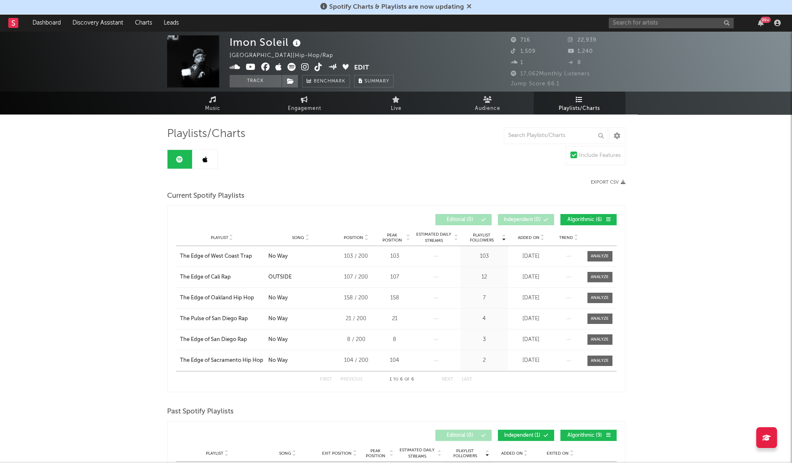
click at [523, 235] on span "Added On" at bounding box center [529, 237] width 22 height 5
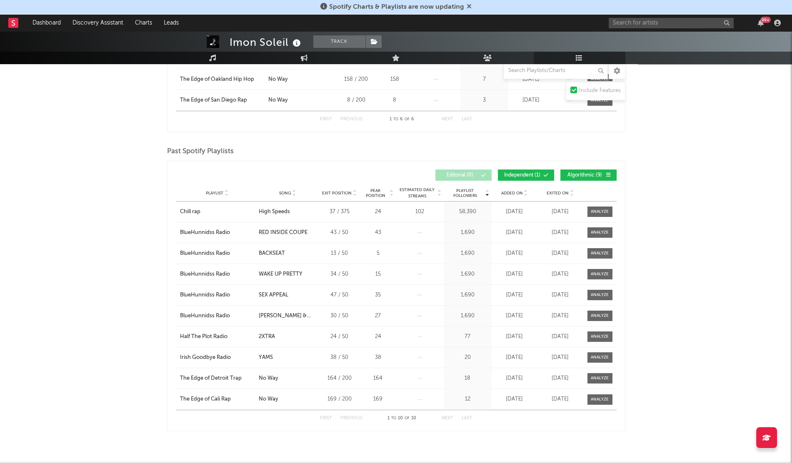
scroll to position [261, 0]
click at [506, 190] on span "Added On" at bounding box center [512, 192] width 22 height 5
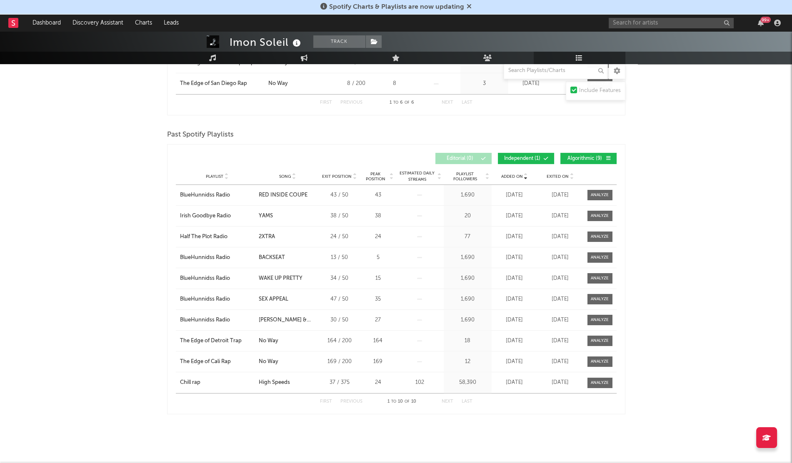
scroll to position [77, 0]
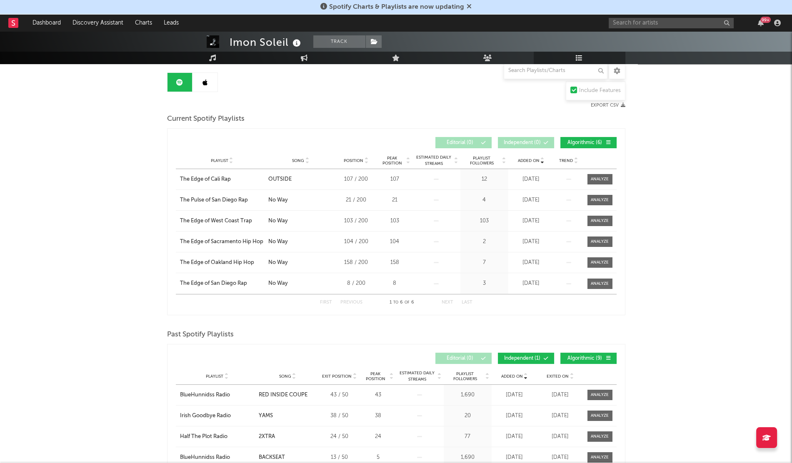
click at [204, 88] on link at bounding box center [204, 82] width 25 height 19
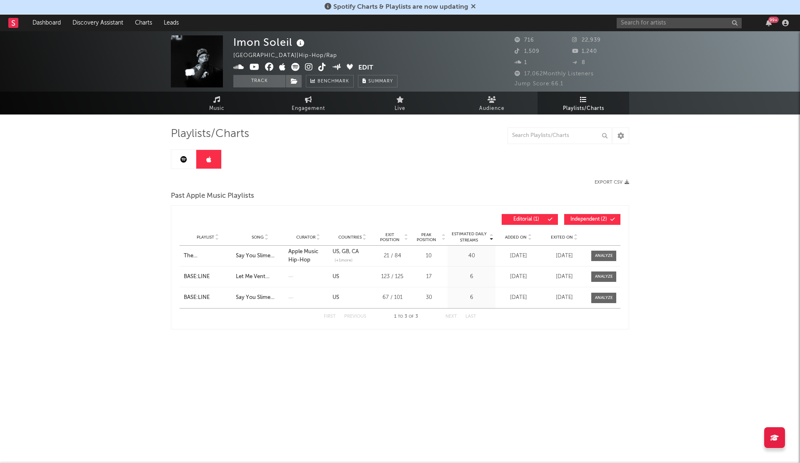
click at [515, 235] on span "Added On" at bounding box center [516, 237] width 22 height 5
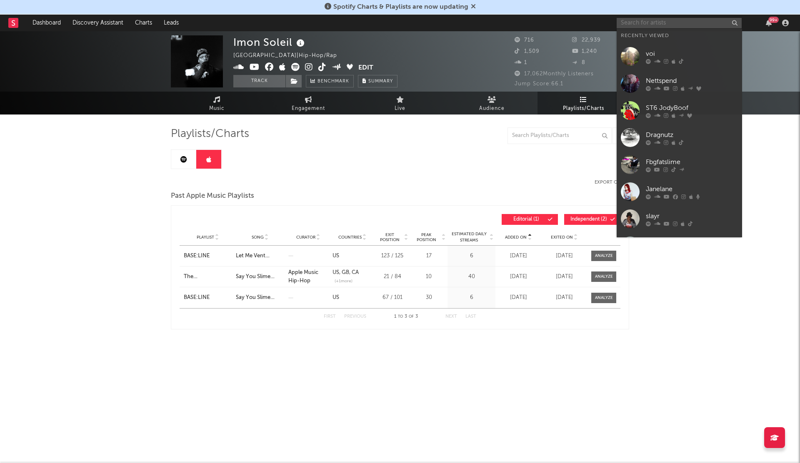
click at [649, 26] on input "text" at bounding box center [678, 23] width 125 height 10
paste input "MacGregor Burns"
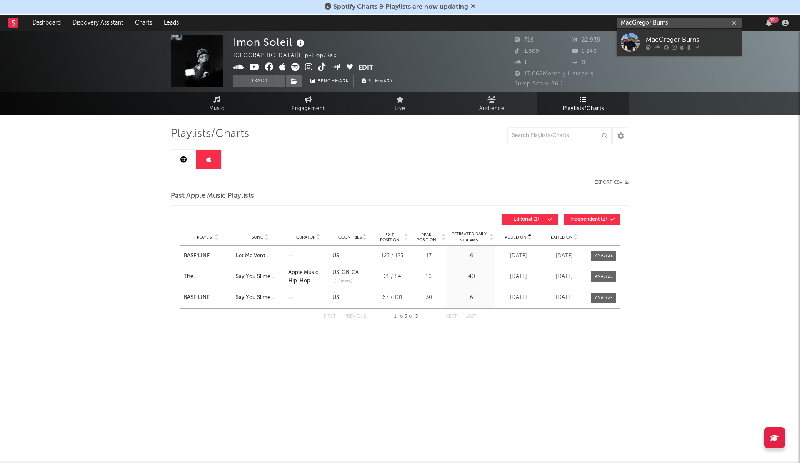
type input "MacGregor Burns"
click at [647, 28] on input "MacGregor Burns" at bounding box center [678, 23] width 125 height 10
click at [634, 36] on div at bounding box center [630, 42] width 19 height 19
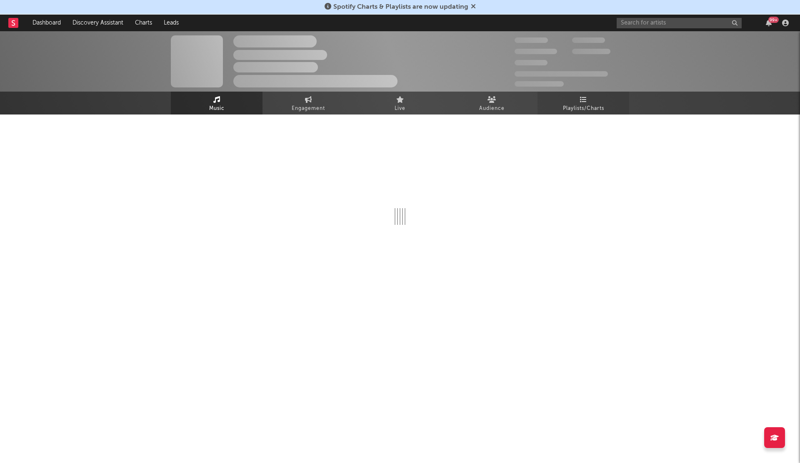
click at [584, 102] on icon at bounding box center [583, 99] width 7 height 7
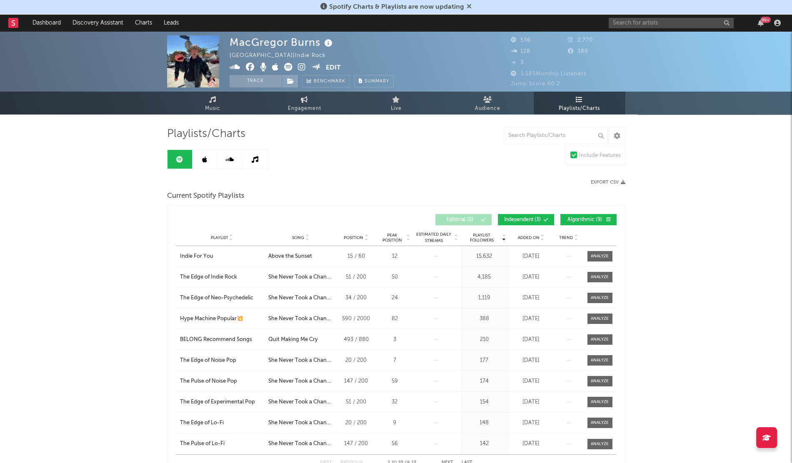
click at [526, 237] on span "Added On" at bounding box center [529, 237] width 22 height 5
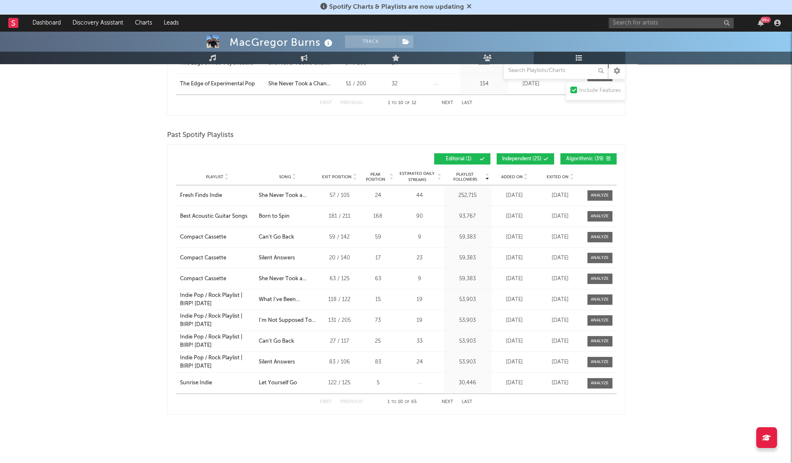
click at [502, 174] on div "Added On" at bounding box center [515, 177] width 42 height 6
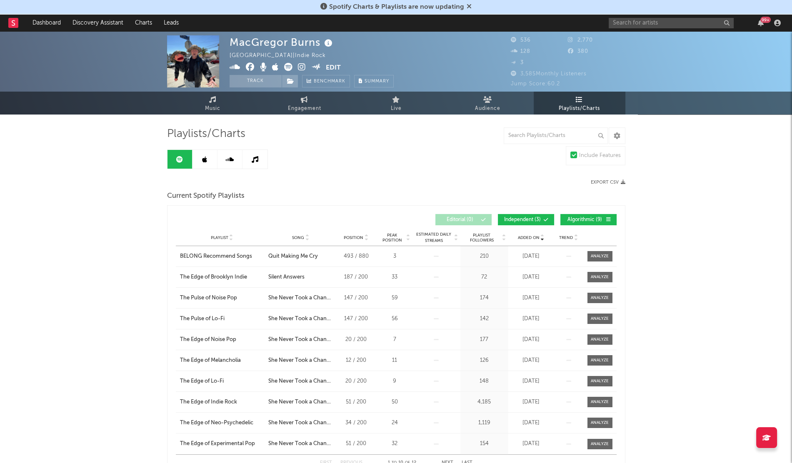
click at [196, 145] on div "Playlists/Charts Include Features Export CSV Current Spotify Playlists Added On…" at bounding box center [396, 451] width 458 height 648
click at [204, 161] on icon at bounding box center [204, 159] width 5 height 7
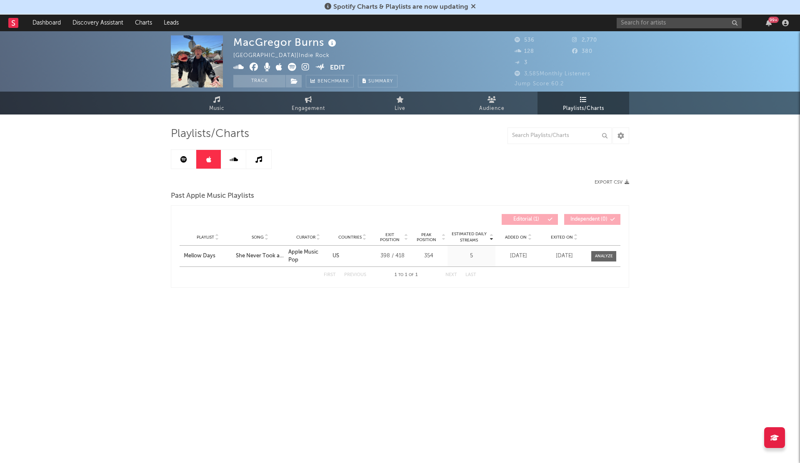
click at [513, 236] on span "Added On" at bounding box center [516, 237] width 22 height 5
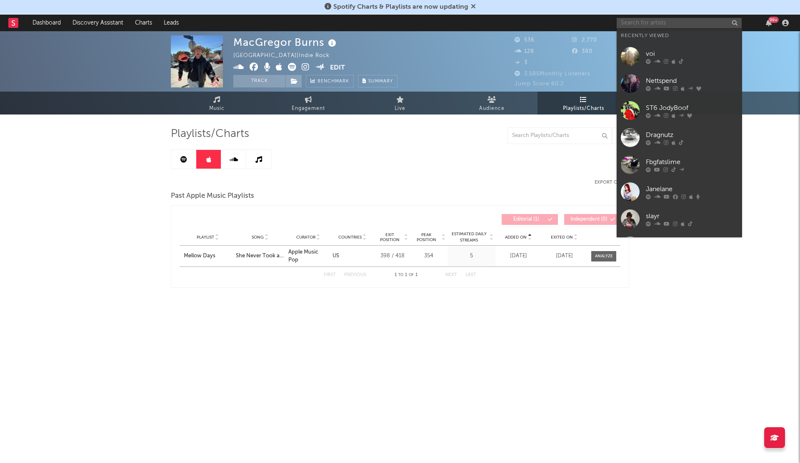
click at [633, 21] on input "text" at bounding box center [678, 23] width 125 height 10
paste input "[PERSON_NAME]"
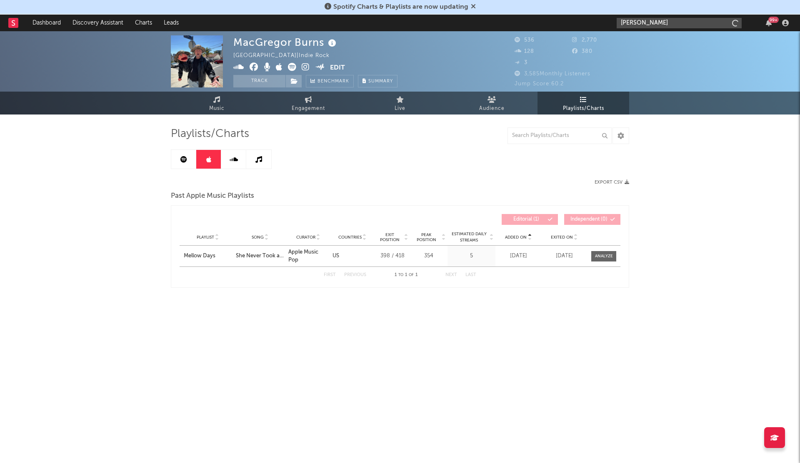
type input "[PERSON_NAME]"
click at [636, 22] on input "[PERSON_NAME]" at bounding box center [678, 23] width 125 height 10
click at [638, 36] on div at bounding box center [630, 42] width 19 height 19
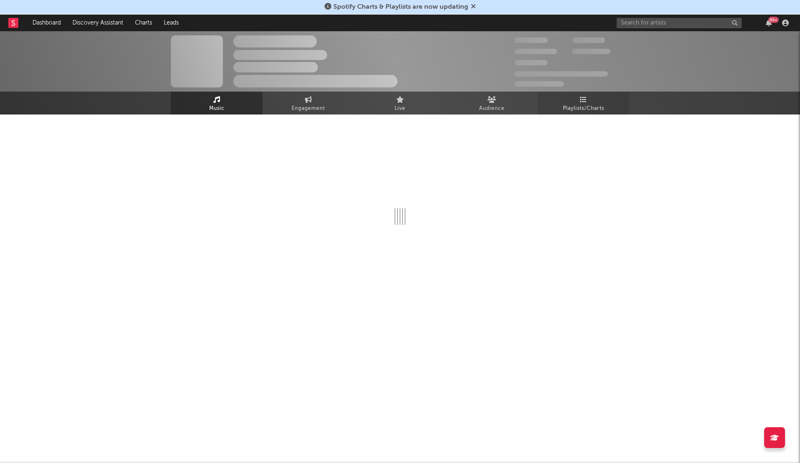
click at [580, 104] on span "Playlists/Charts" at bounding box center [583, 109] width 41 height 10
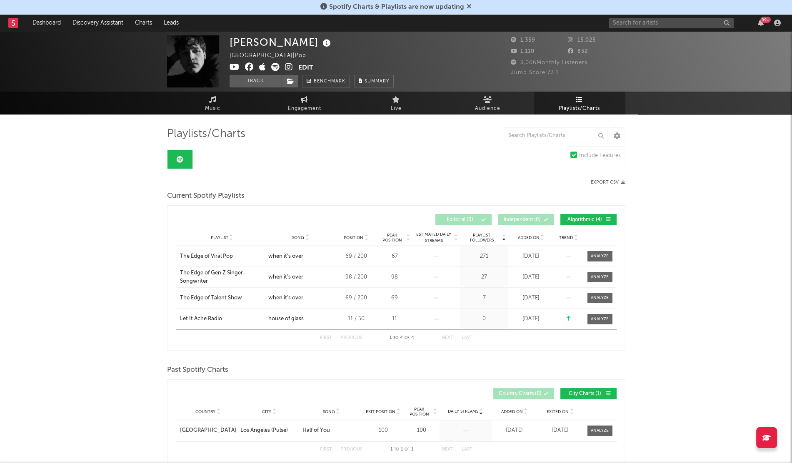
click at [525, 236] on span "Added On" at bounding box center [529, 237] width 22 height 5
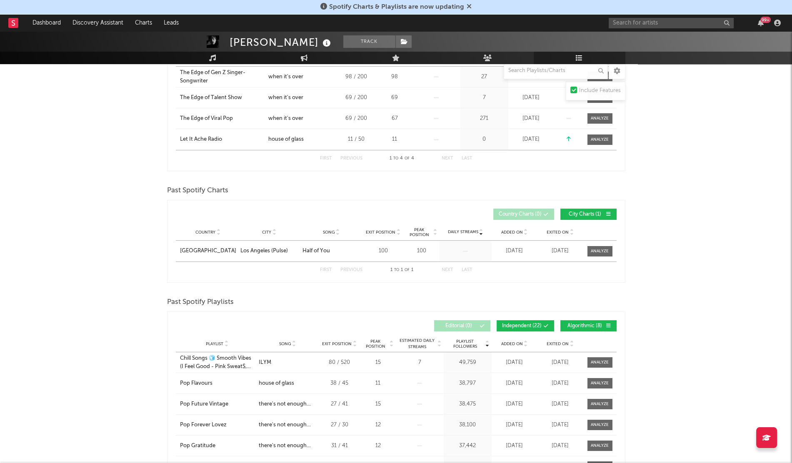
scroll to position [199, 0]
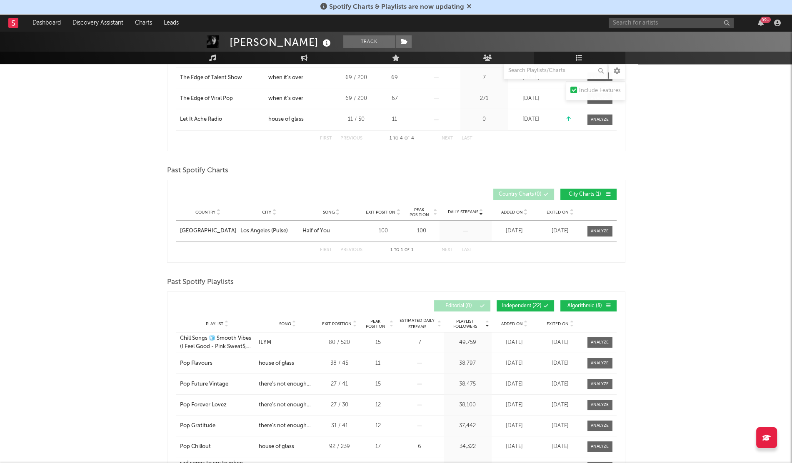
click at [510, 321] on div "Added On" at bounding box center [515, 324] width 42 height 6
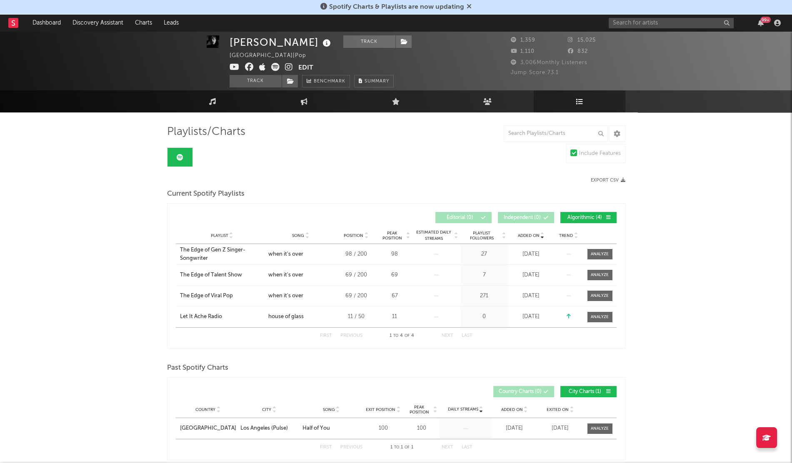
scroll to position [1, 0]
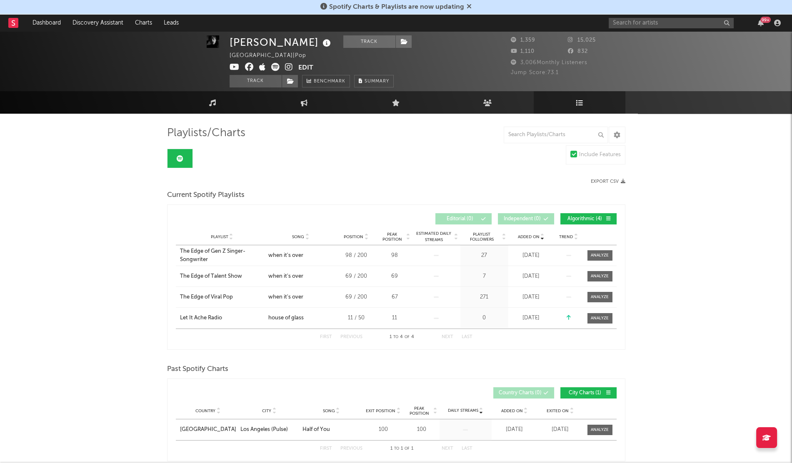
click at [635, 32] on div "[PERSON_NAME] Track [GEOGRAPHIC_DATA] | Pop Edit Track Benchmark Summary 1,359 …" at bounding box center [396, 60] width 792 height 60
click at [637, 30] on div "99 +" at bounding box center [695, 23] width 175 height 17
click at [643, 24] on input "text" at bounding box center [670, 23] width 125 height 10
paste input "DMG Nutso"
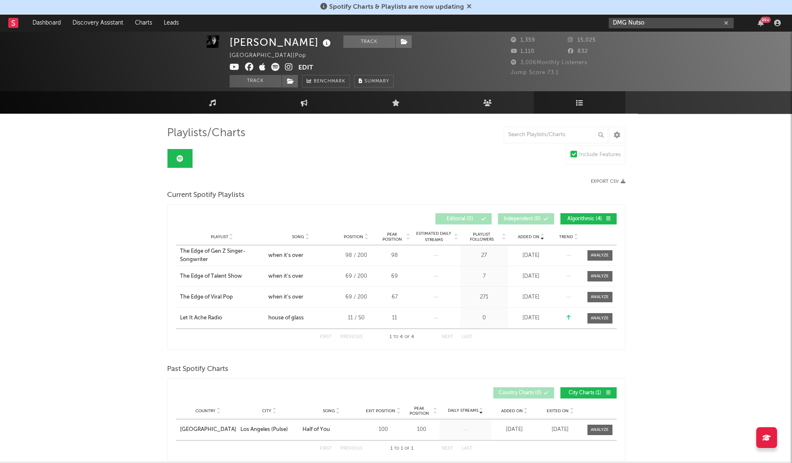
drag, startPoint x: 649, startPoint y: 25, endPoint x: 568, endPoint y: 26, distance: 80.8
click at [568, 26] on nav "Dashboard Discovery Assistant Charts Leads DMG Nutso 99 +" at bounding box center [396, 23] width 792 height 17
type input "[PERSON_NAME] dab [PERSON_NAME]"
click at [658, 42] on div "[PERSON_NAME] DAB [PERSON_NAME]" at bounding box center [684, 43] width 92 height 20
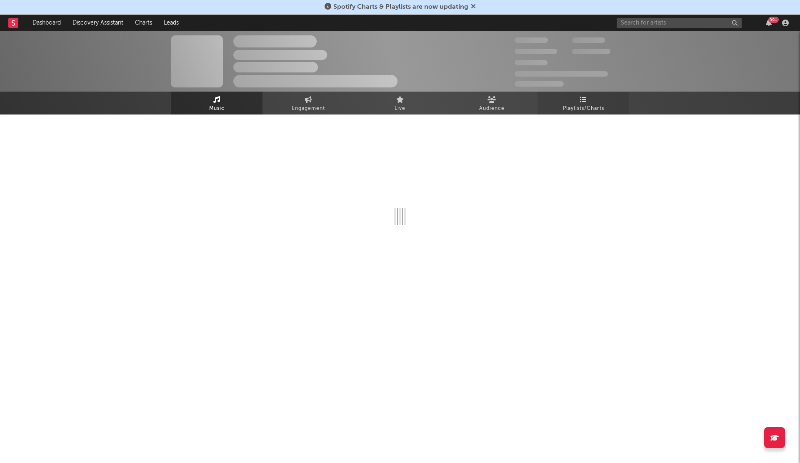
click at [584, 112] on span "Playlists/Charts" at bounding box center [583, 109] width 41 height 10
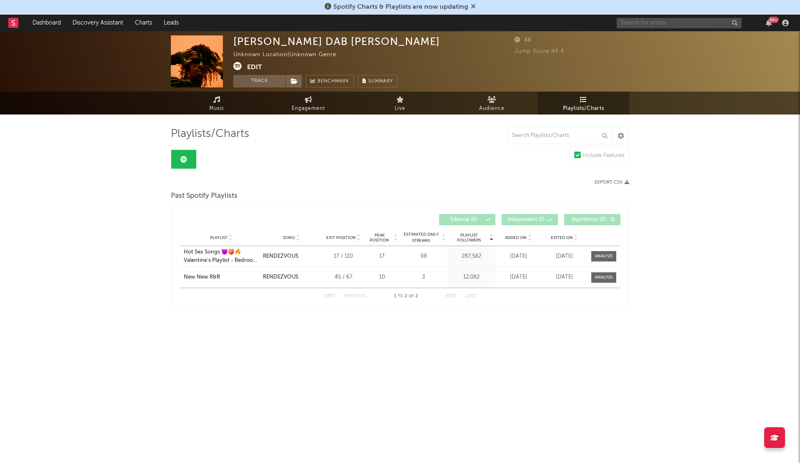
click at [631, 27] on input "text" at bounding box center [678, 23] width 125 height 10
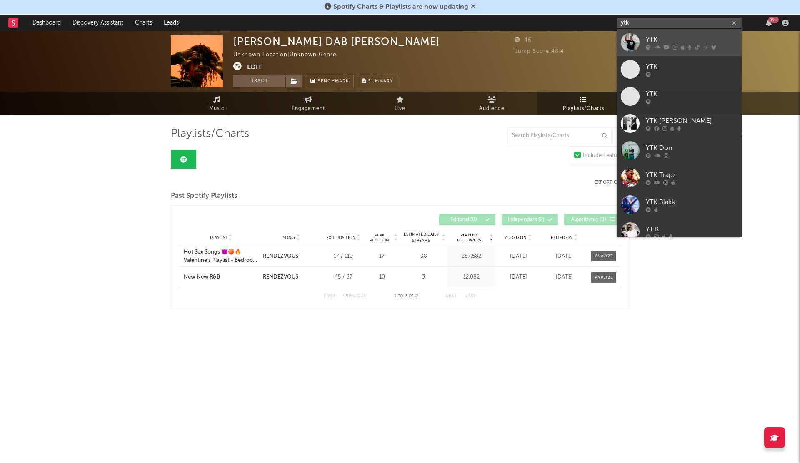
type input "ytk"
click at [637, 44] on div at bounding box center [630, 42] width 19 height 19
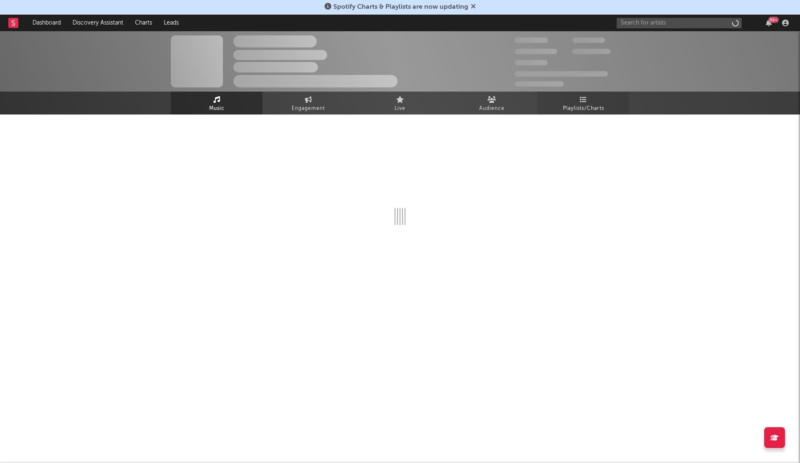
click at [583, 107] on span "Playlists/Charts" at bounding box center [583, 109] width 41 height 10
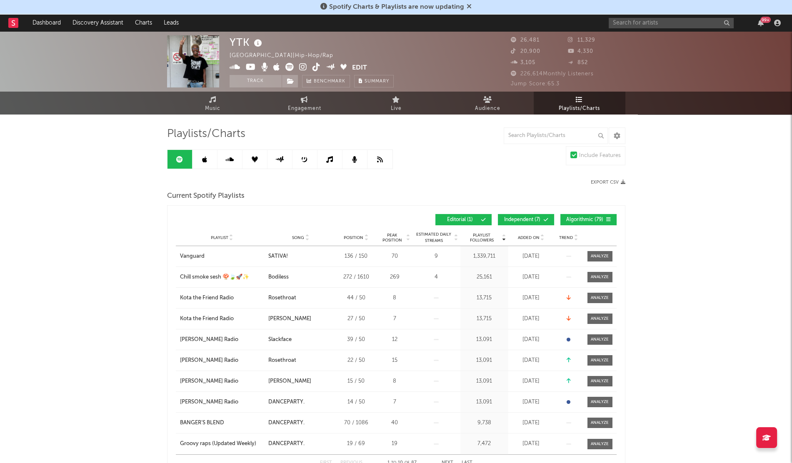
click at [523, 238] on span "Added On" at bounding box center [529, 237] width 22 height 5
click at [526, 235] on span "Added On" at bounding box center [529, 237] width 22 height 5
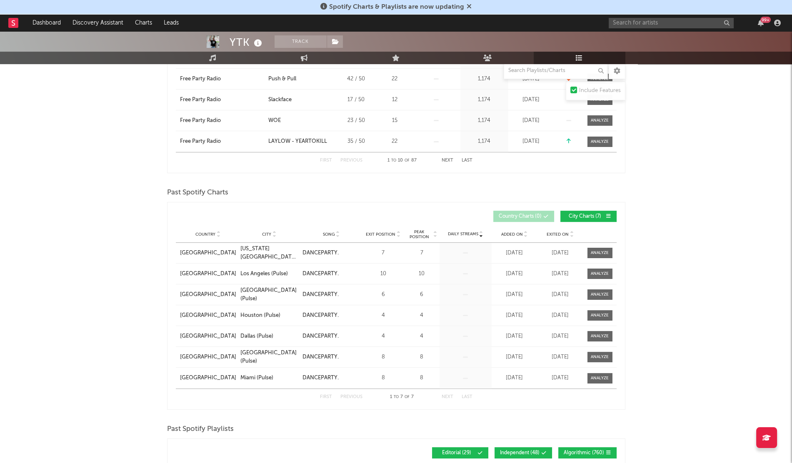
scroll to position [303, 0]
click at [507, 236] on div "Country City Song Exit Position Peak Position Estimated Daily Streams Playlist …" at bounding box center [396, 234] width 441 height 17
click at [507, 235] on div "Added On" at bounding box center [515, 234] width 42 height 6
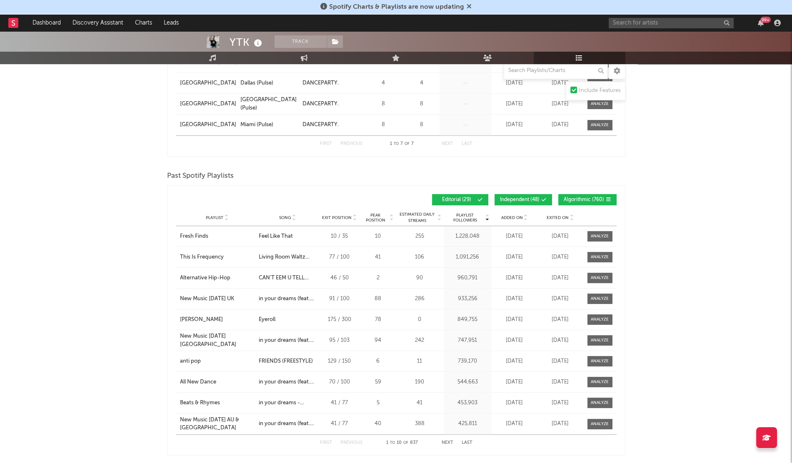
scroll to position [556, 0]
click at [506, 214] on div "Added On" at bounding box center [515, 217] width 42 height 6
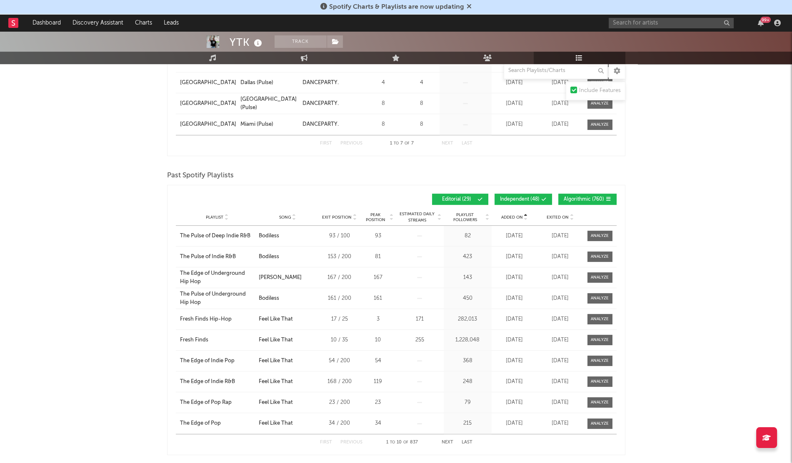
click at [506, 215] on span "Added On" at bounding box center [512, 217] width 22 height 5
